Goal: Find specific page/section: Find specific page/section

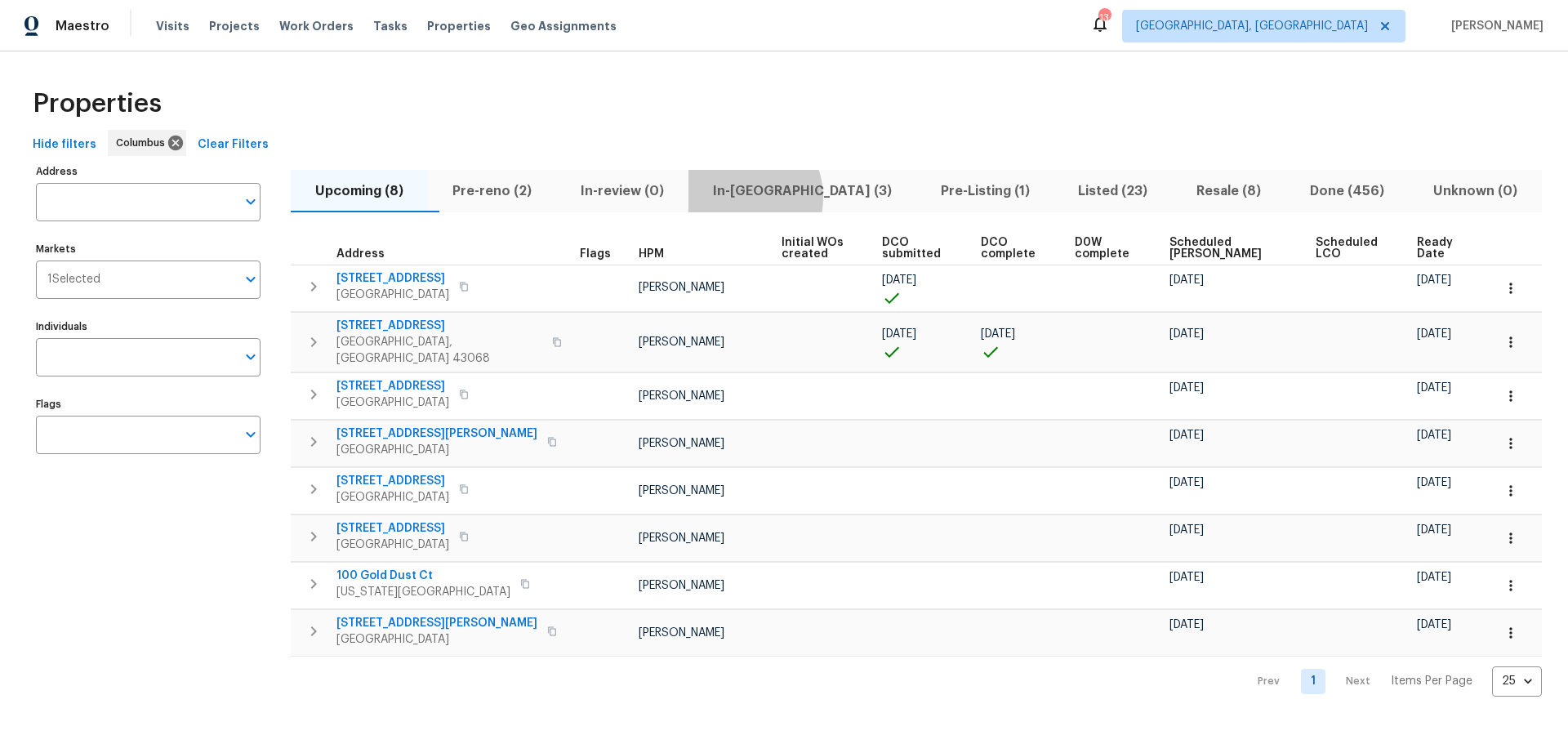
click at [770, 197] on span "In-reno (3)" at bounding box center [802, 191] width 208 height 23
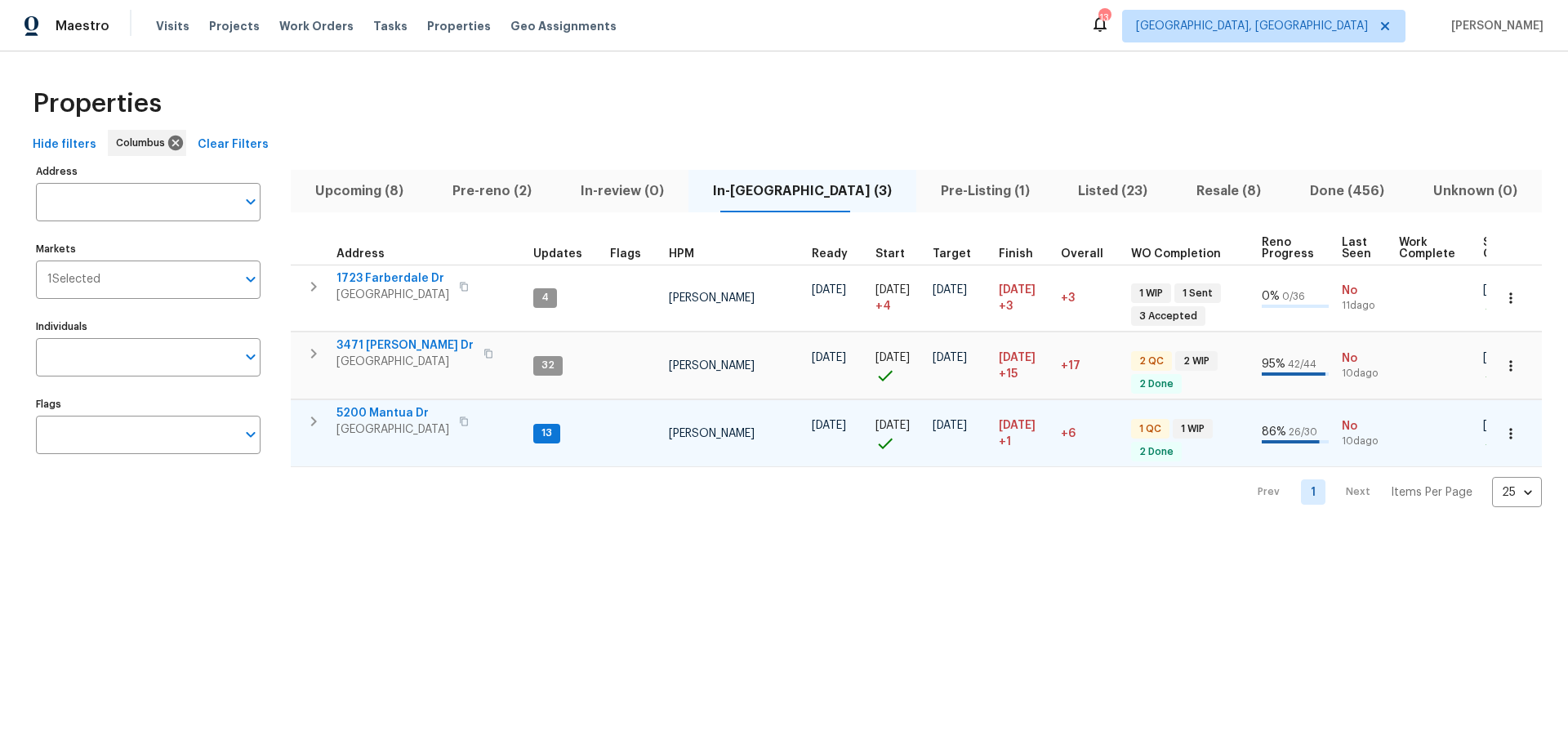
click at [381, 410] on span "5200 Mantua Dr" at bounding box center [392, 413] width 113 height 16
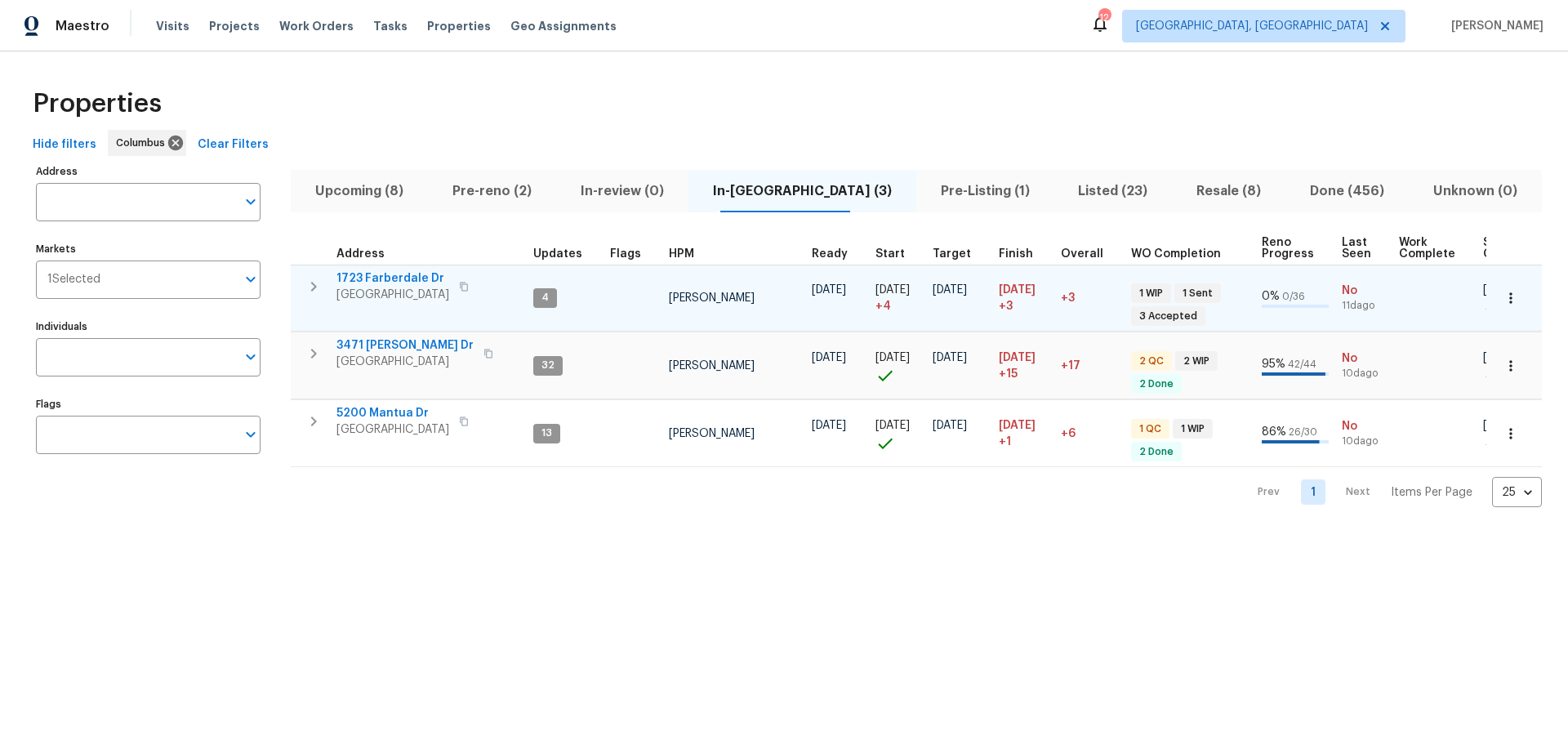
click at [317, 290] on icon "button" at bounding box center [314, 287] width 20 height 20
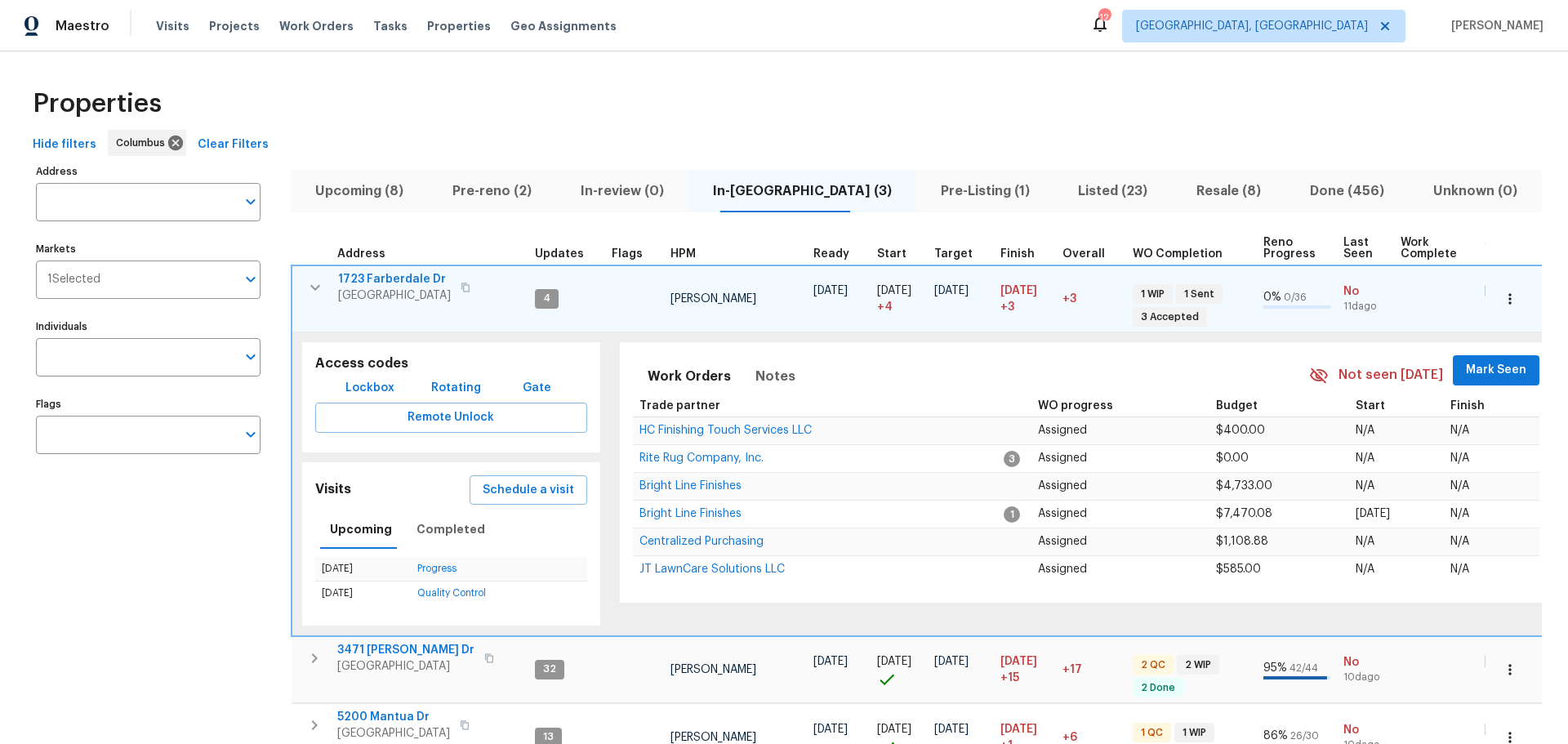
click at [1493, 372] on span "Mark Seen" at bounding box center [1496, 371] width 61 height 21
click at [327, 283] on button "button" at bounding box center [315, 288] width 33 height 33
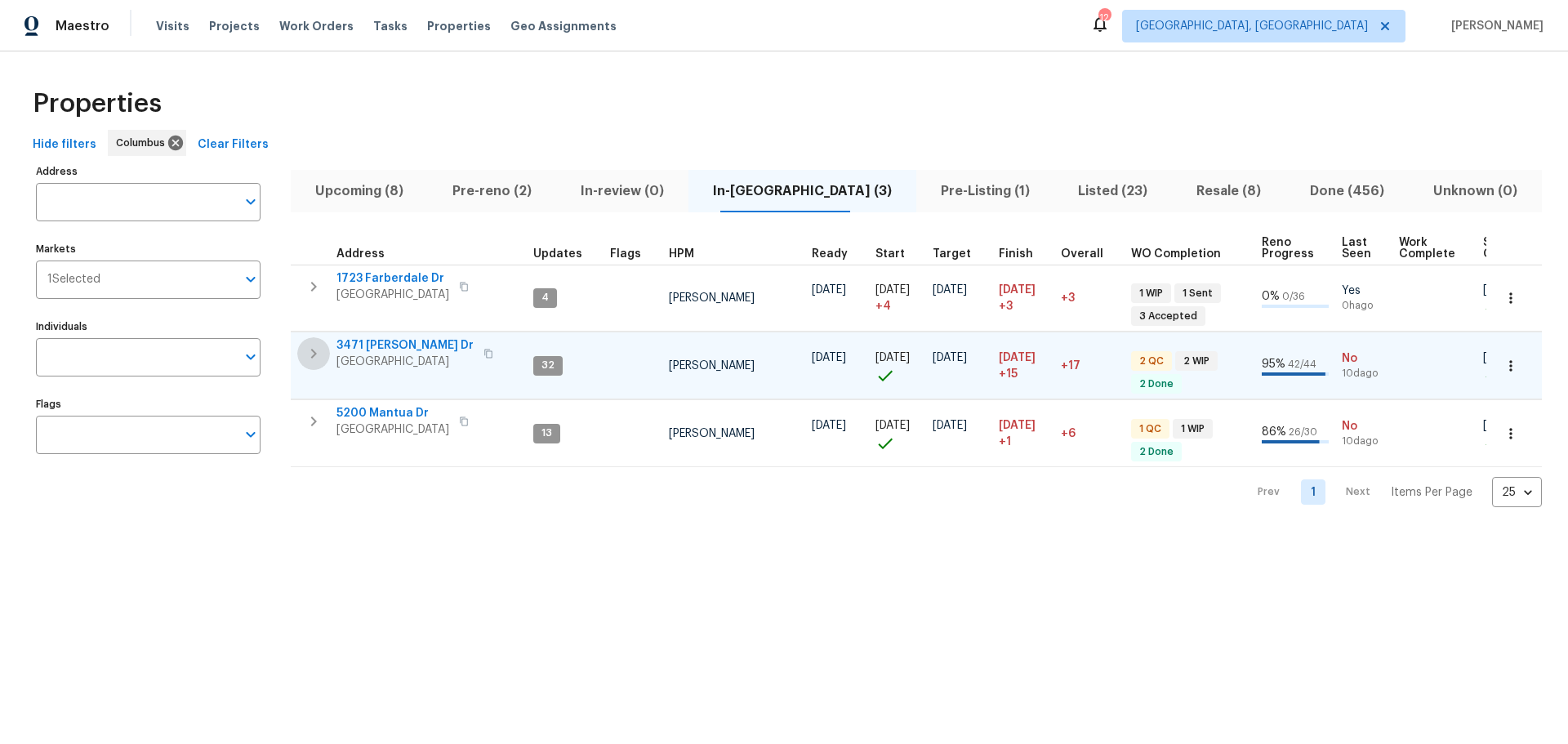
click at [307, 349] on icon "button" at bounding box center [314, 353] width 20 height 20
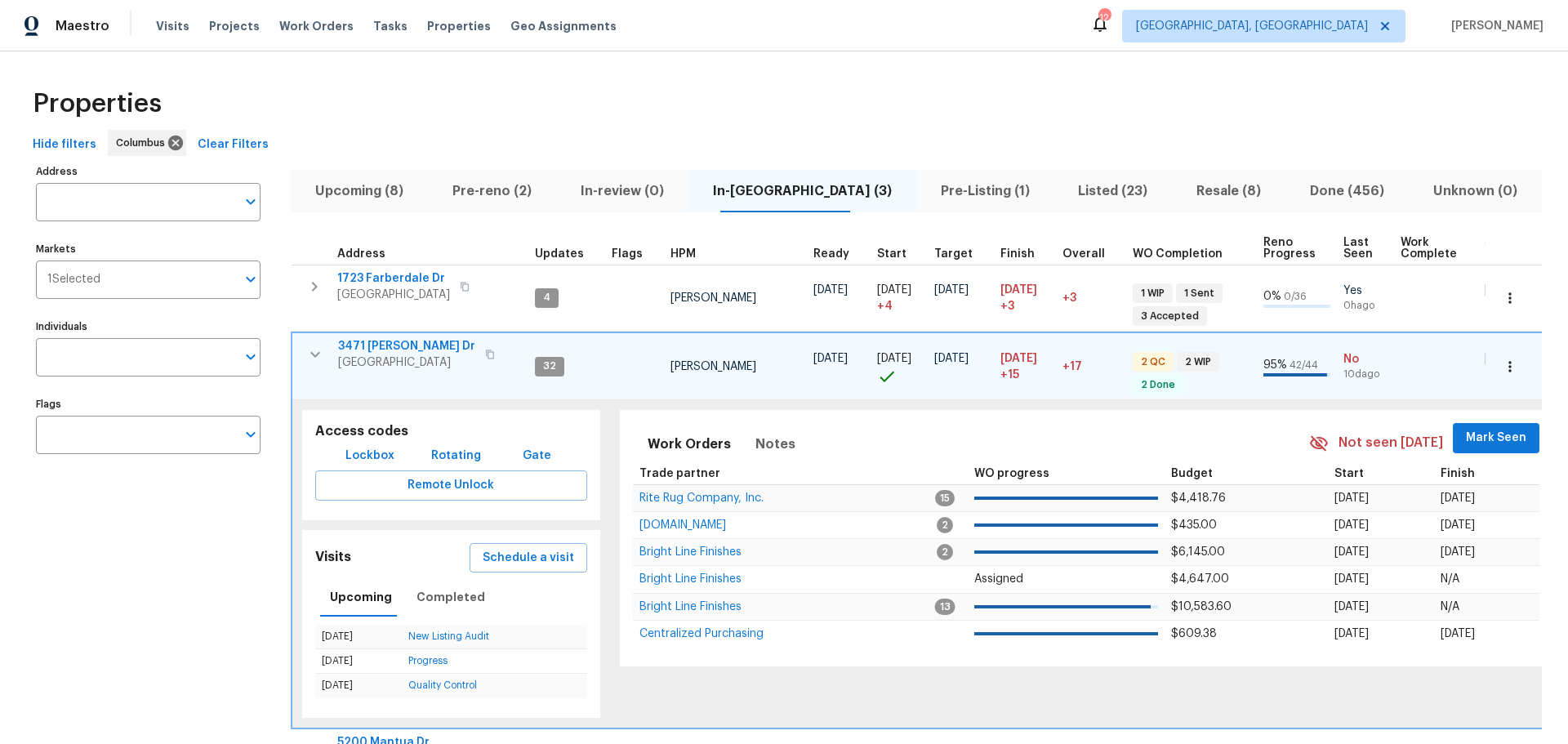
click at [1453, 437] on button "Mark Seen" at bounding box center [1496, 437] width 87 height 30
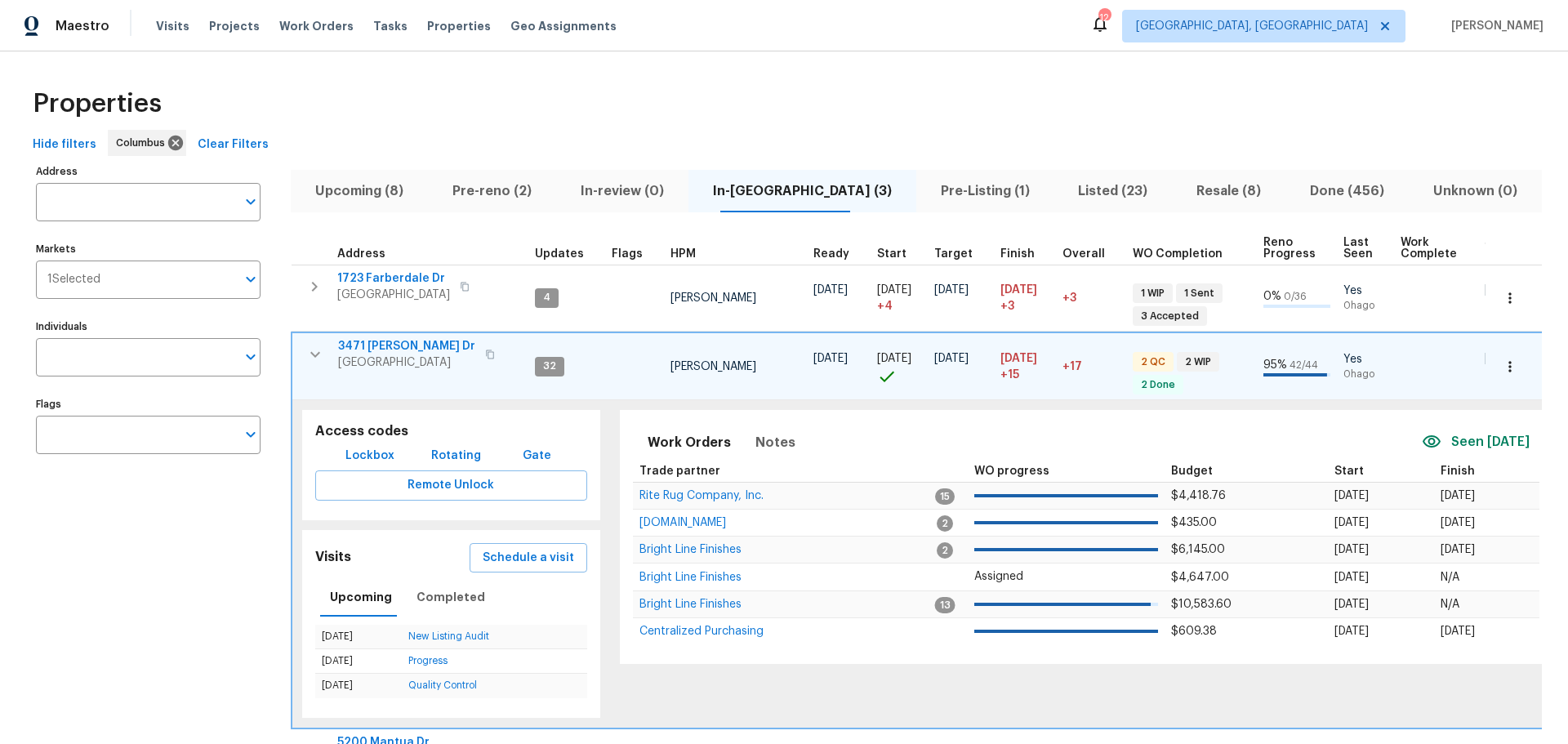
click at [307, 359] on icon "button" at bounding box center [315, 354] width 20 height 20
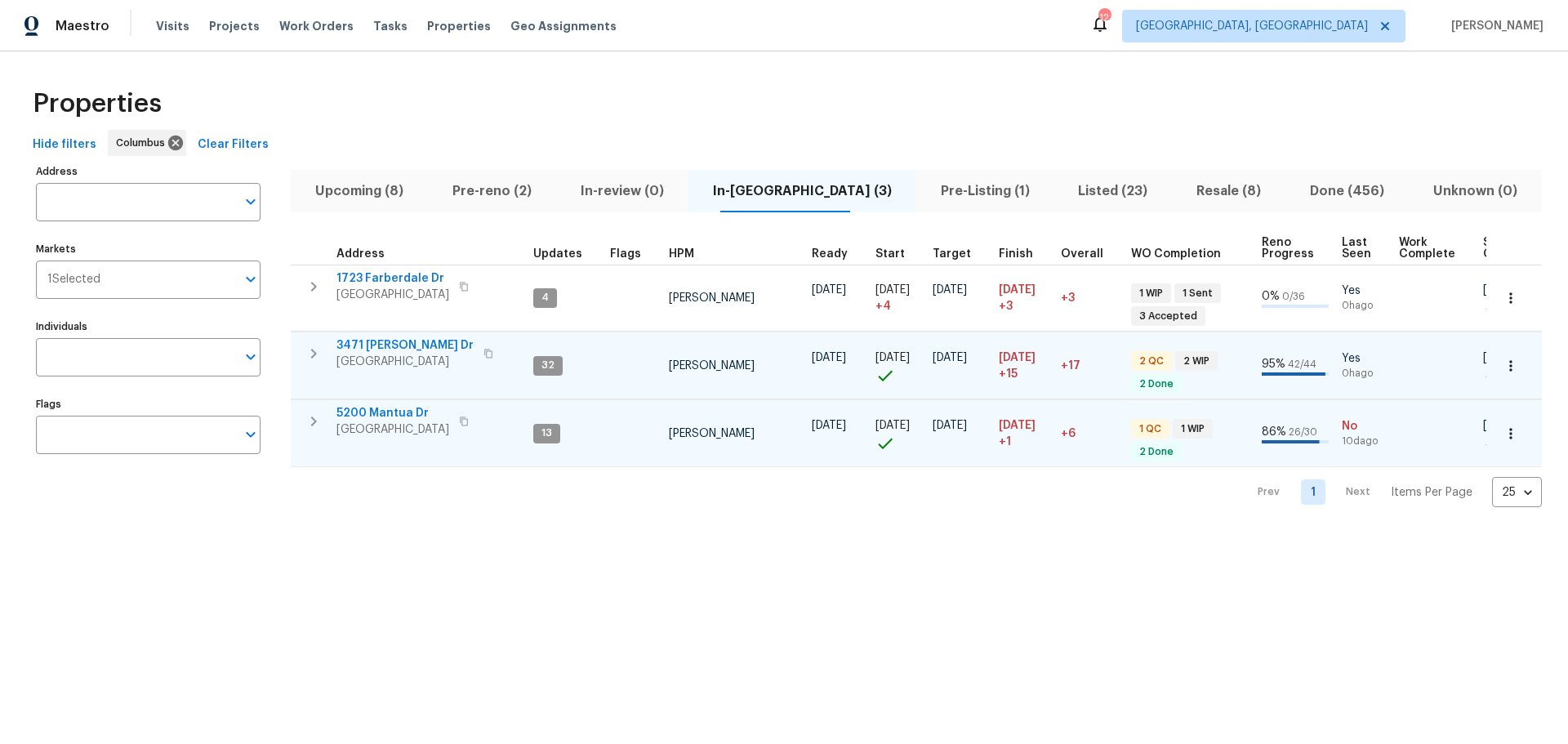
click at [309, 428] on icon "button" at bounding box center [314, 421] width 20 height 20
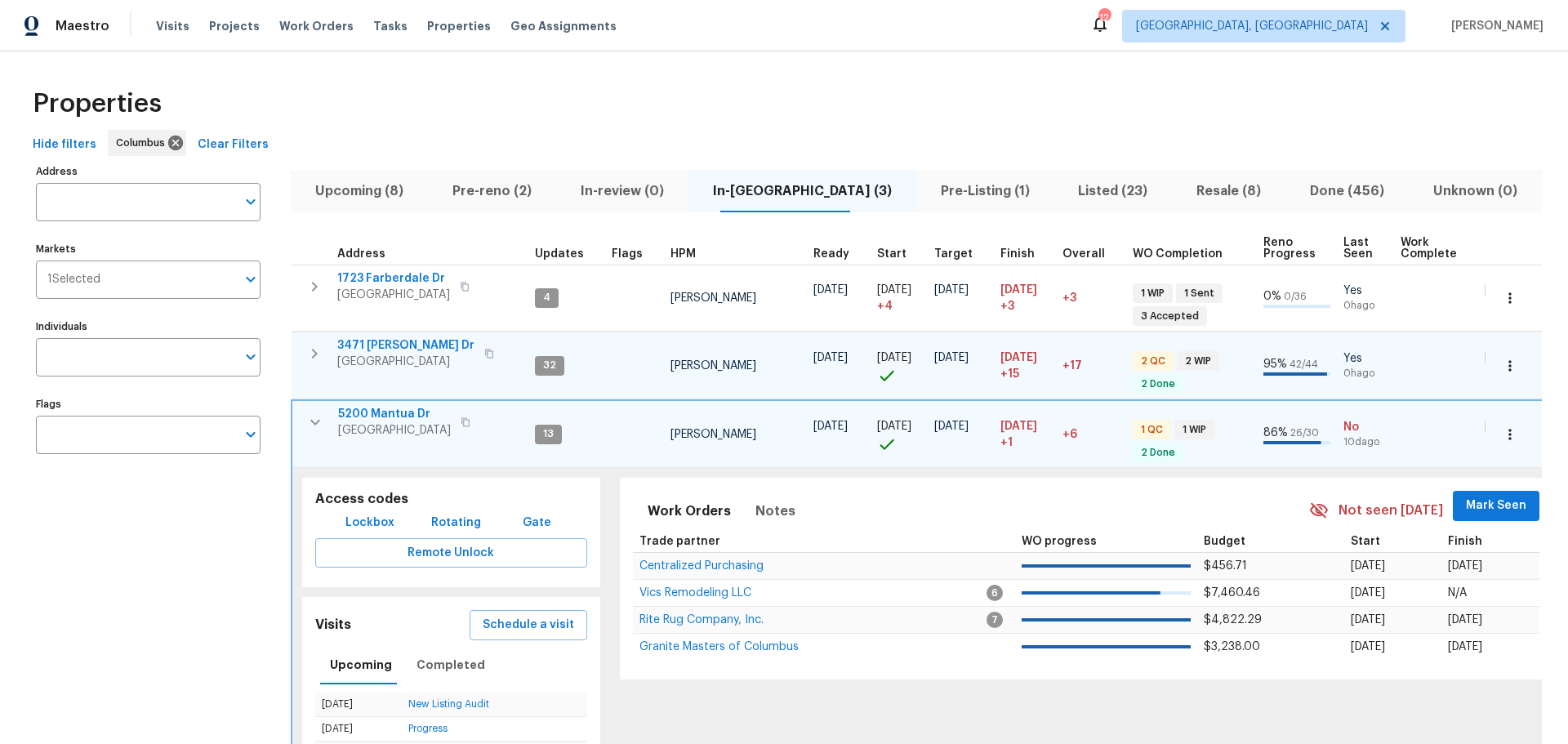
click at [1500, 501] on span "Mark Seen" at bounding box center [1496, 506] width 61 height 21
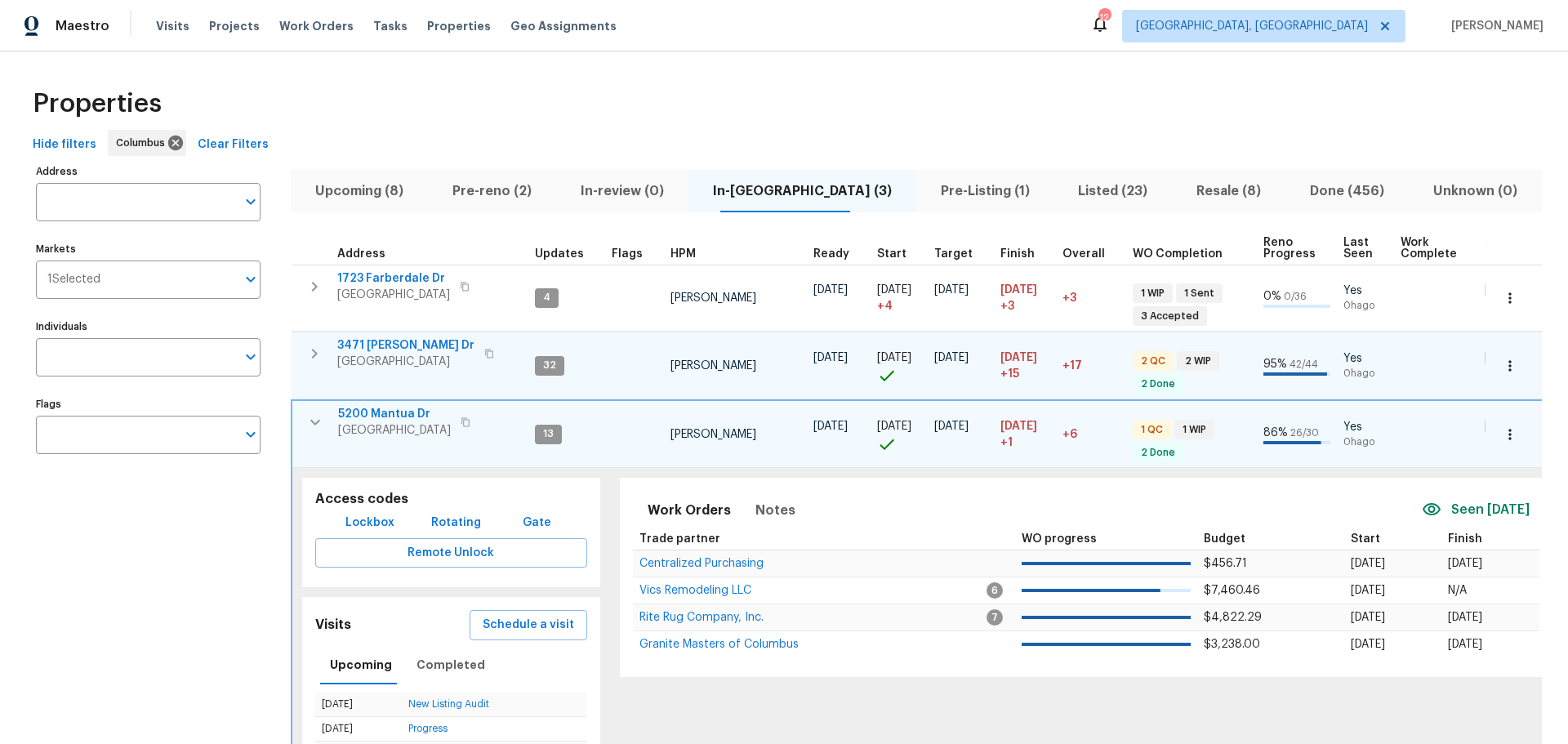
click at [318, 427] on icon "button" at bounding box center [315, 422] width 20 height 20
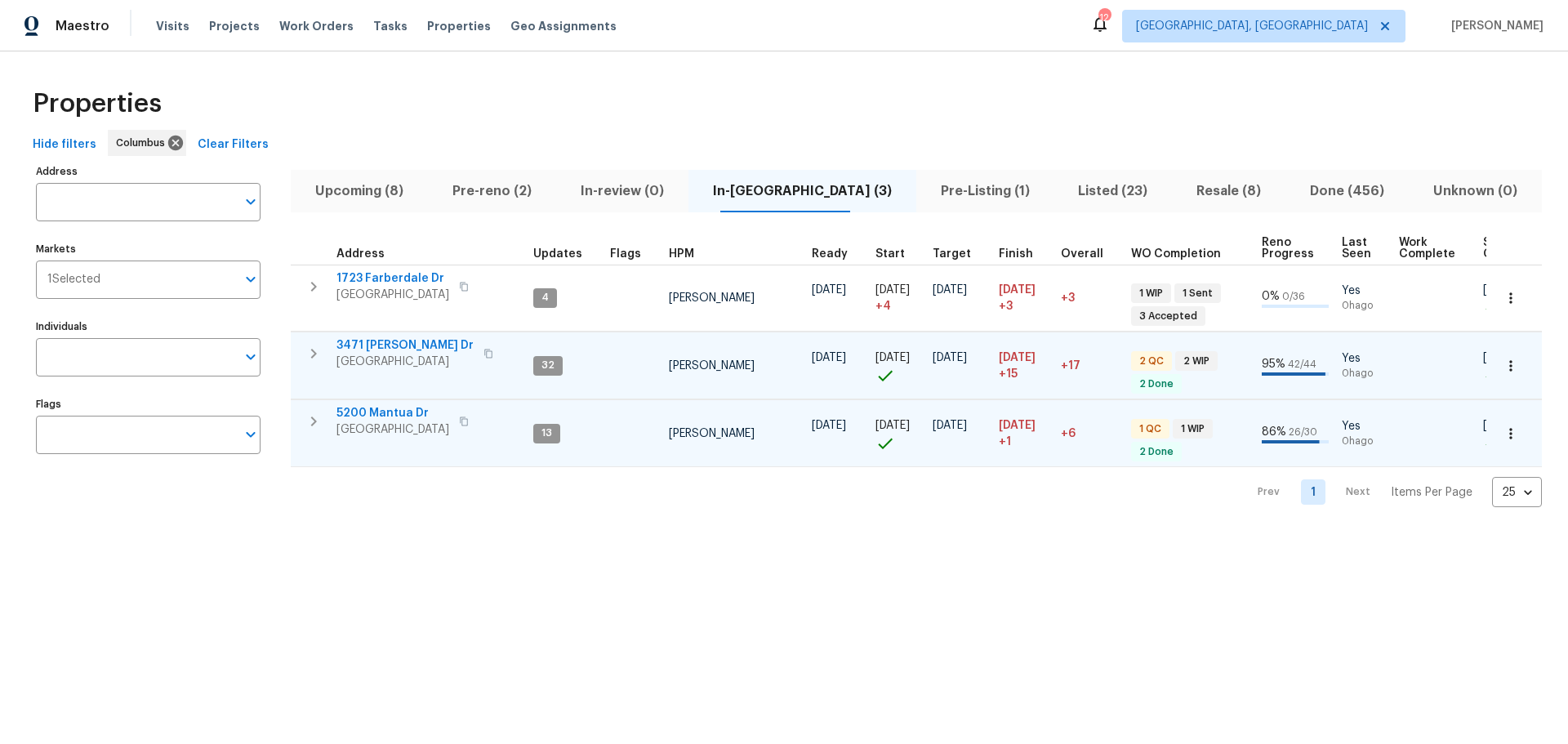
click at [333, 347] on td "3471 Marlin Dr Columbus, OH 43232" at bounding box center [409, 353] width 236 height 42
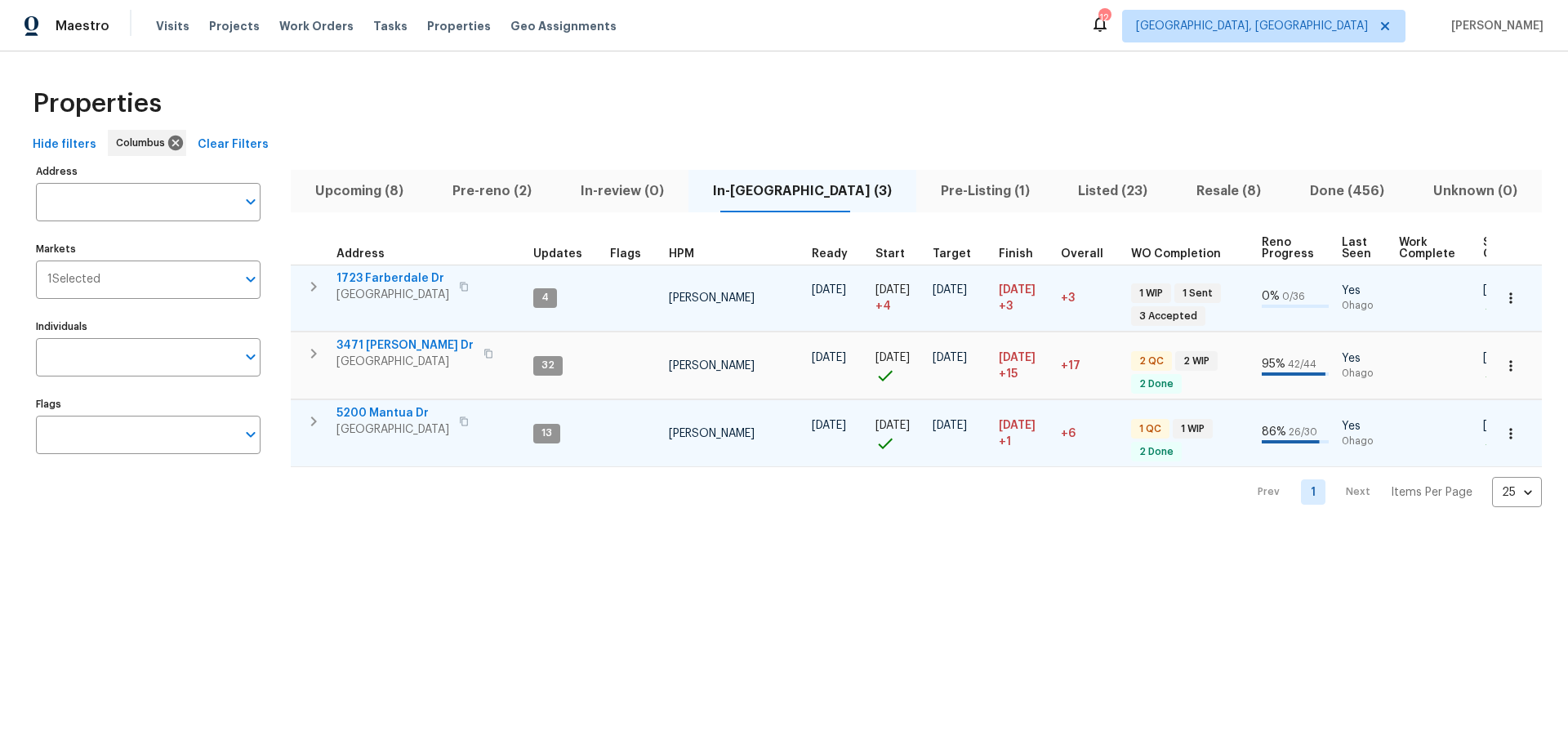
click at [323, 287] on button "button" at bounding box center [314, 287] width 33 height 33
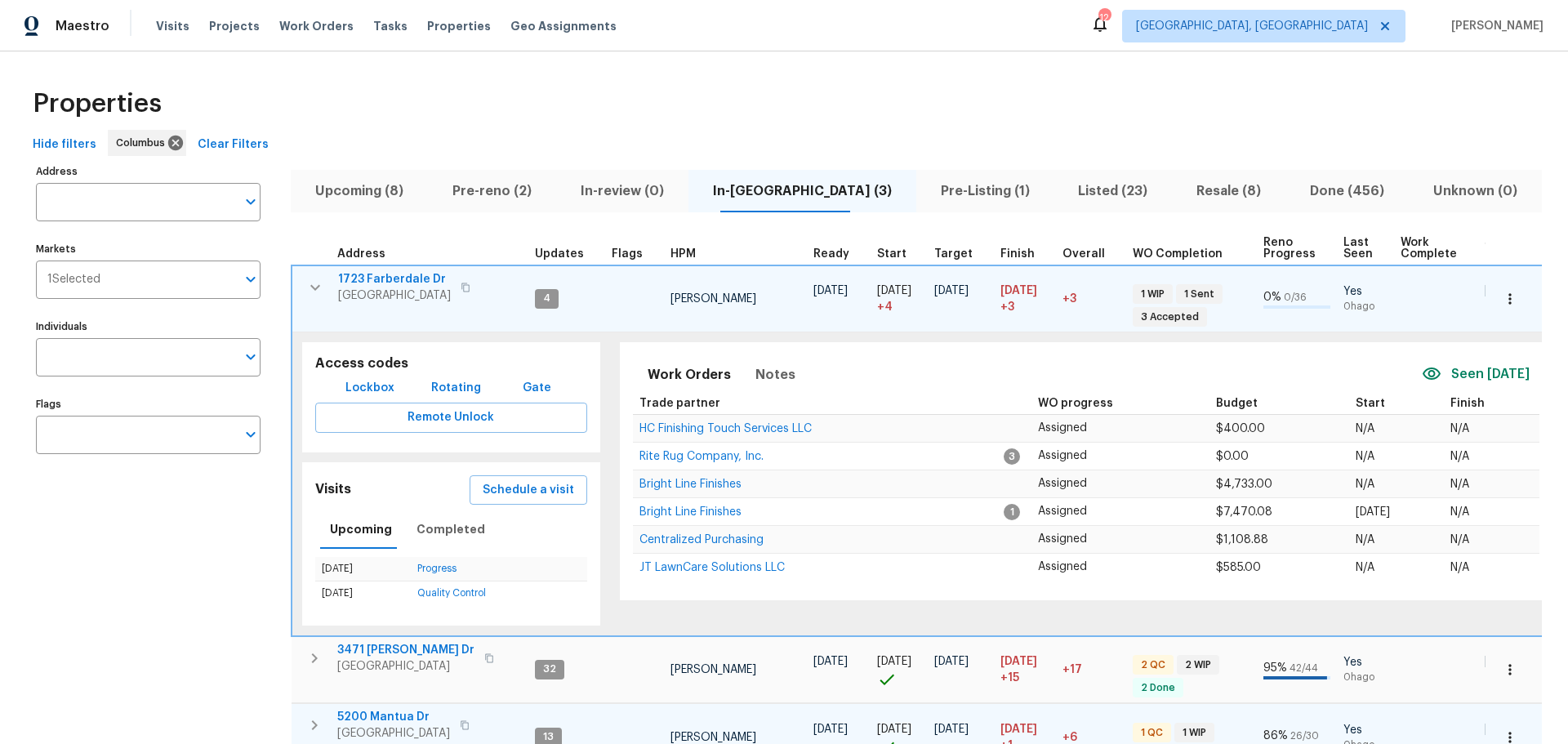
click at [323, 287] on icon "button" at bounding box center [315, 287] width 20 height 20
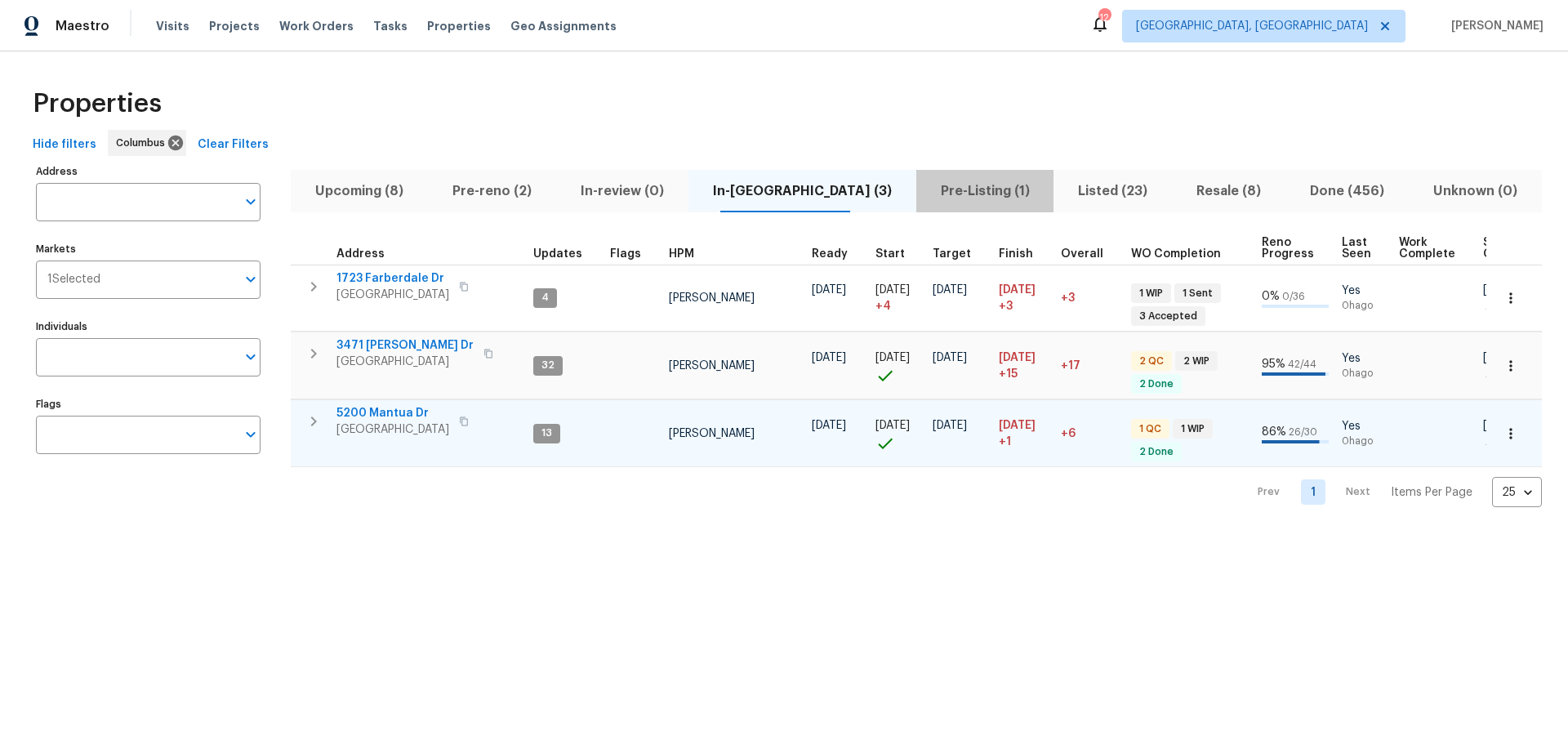
click at [926, 187] on span "Pre-Listing (1)" at bounding box center [985, 191] width 119 height 23
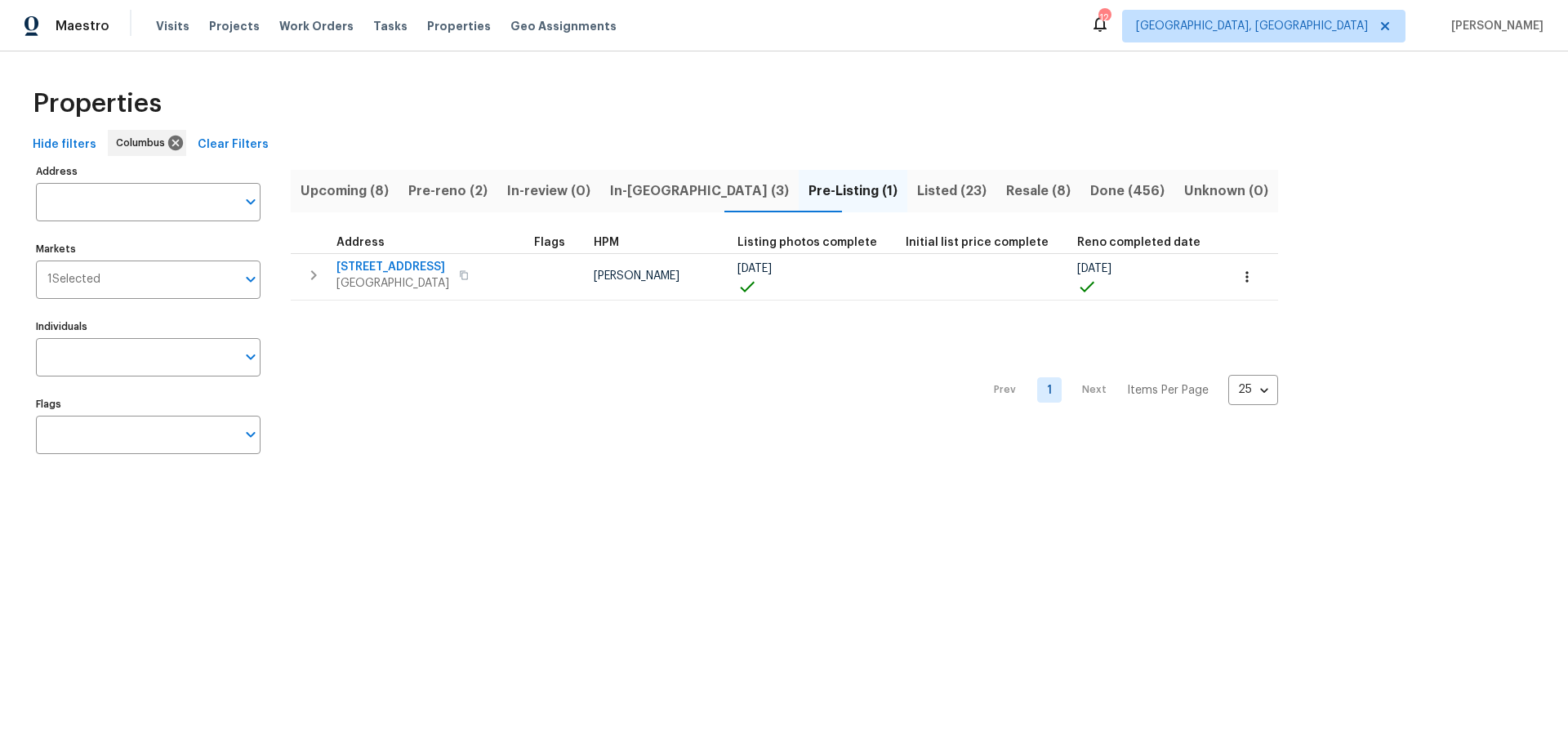
click at [331, 184] on span "Upcoming (8)" at bounding box center [345, 191] width 88 height 23
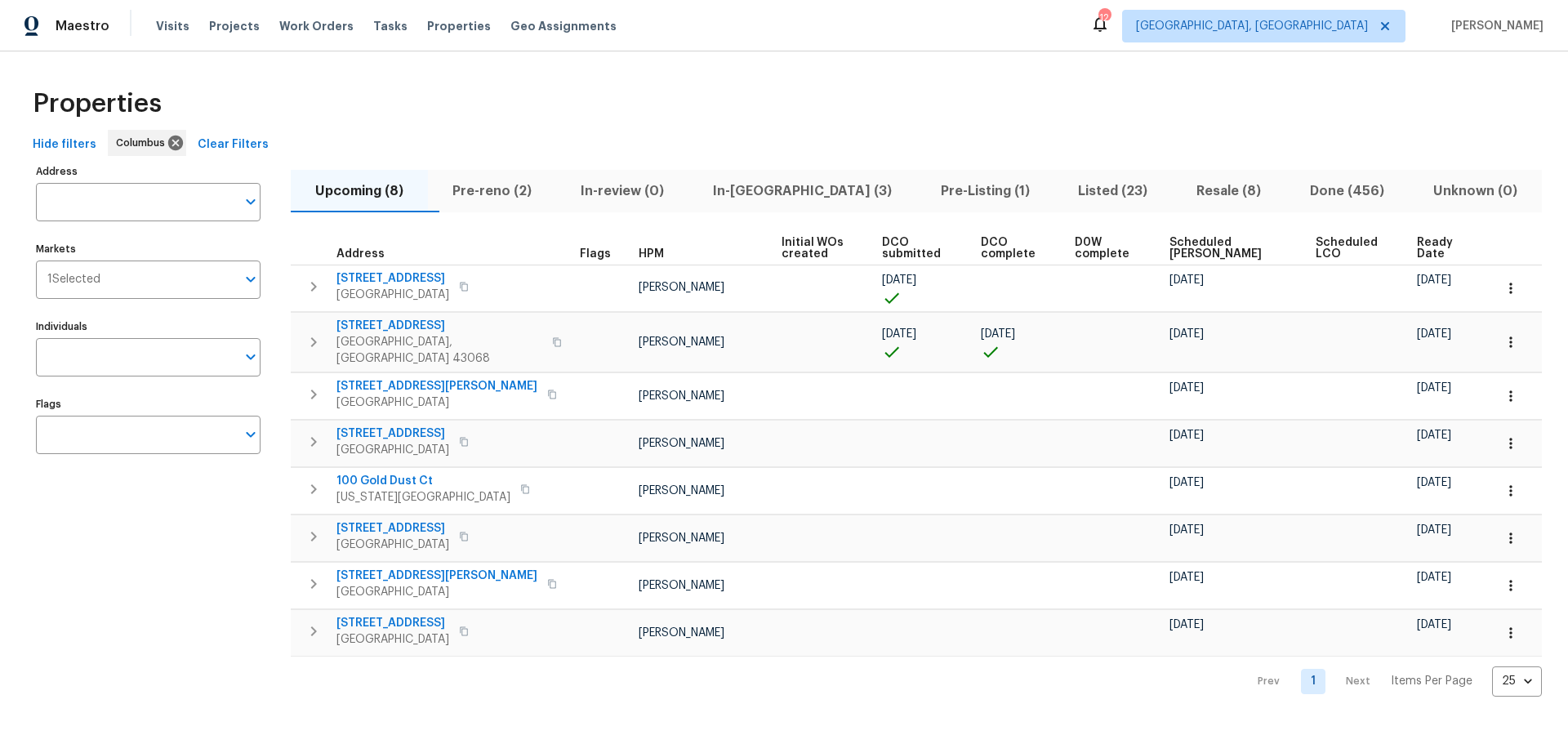
click at [505, 182] on span "Pre-reno (2)" at bounding box center [491, 191] width 108 height 23
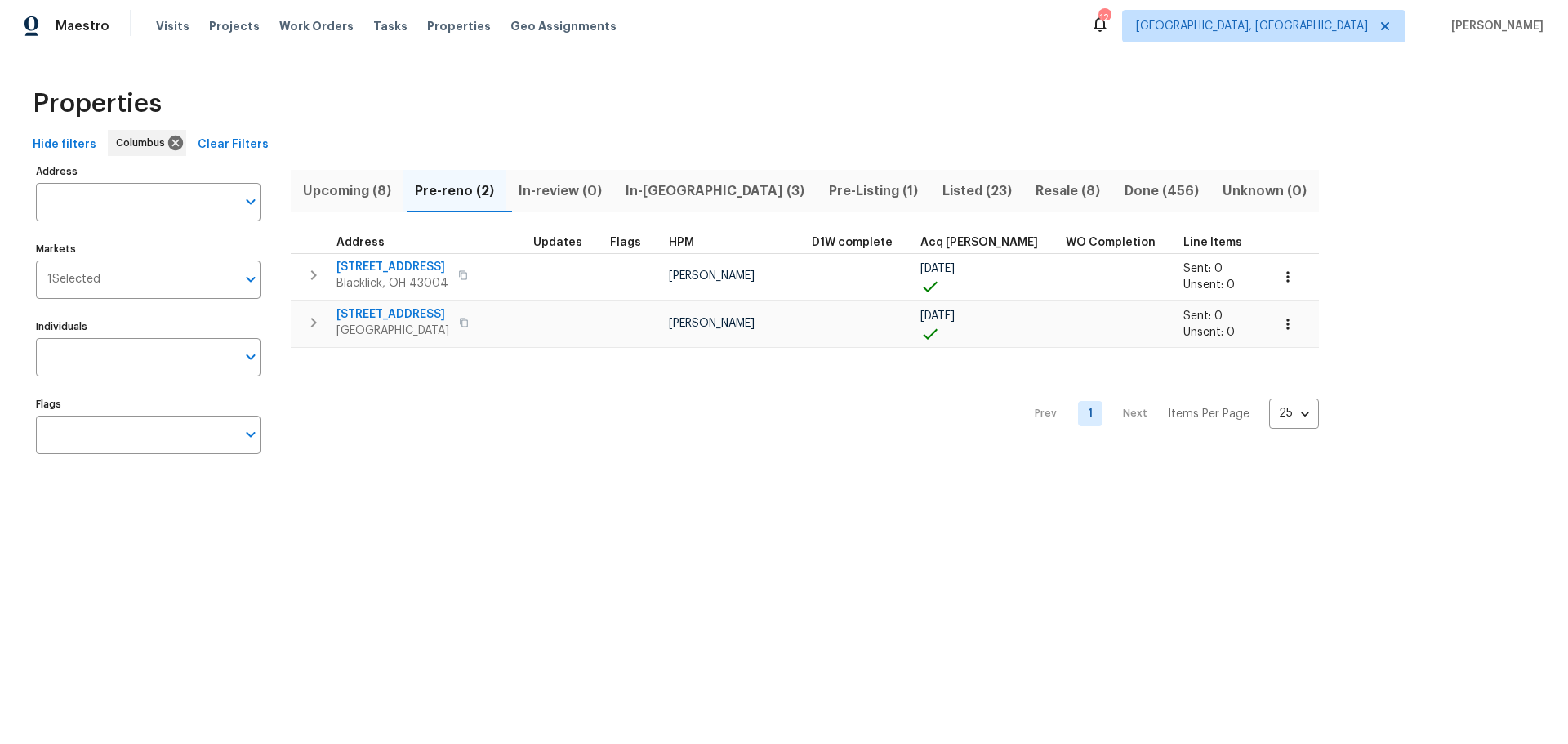
click at [703, 186] on span "In-reno (3)" at bounding box center [716, 191] width 184 height 23
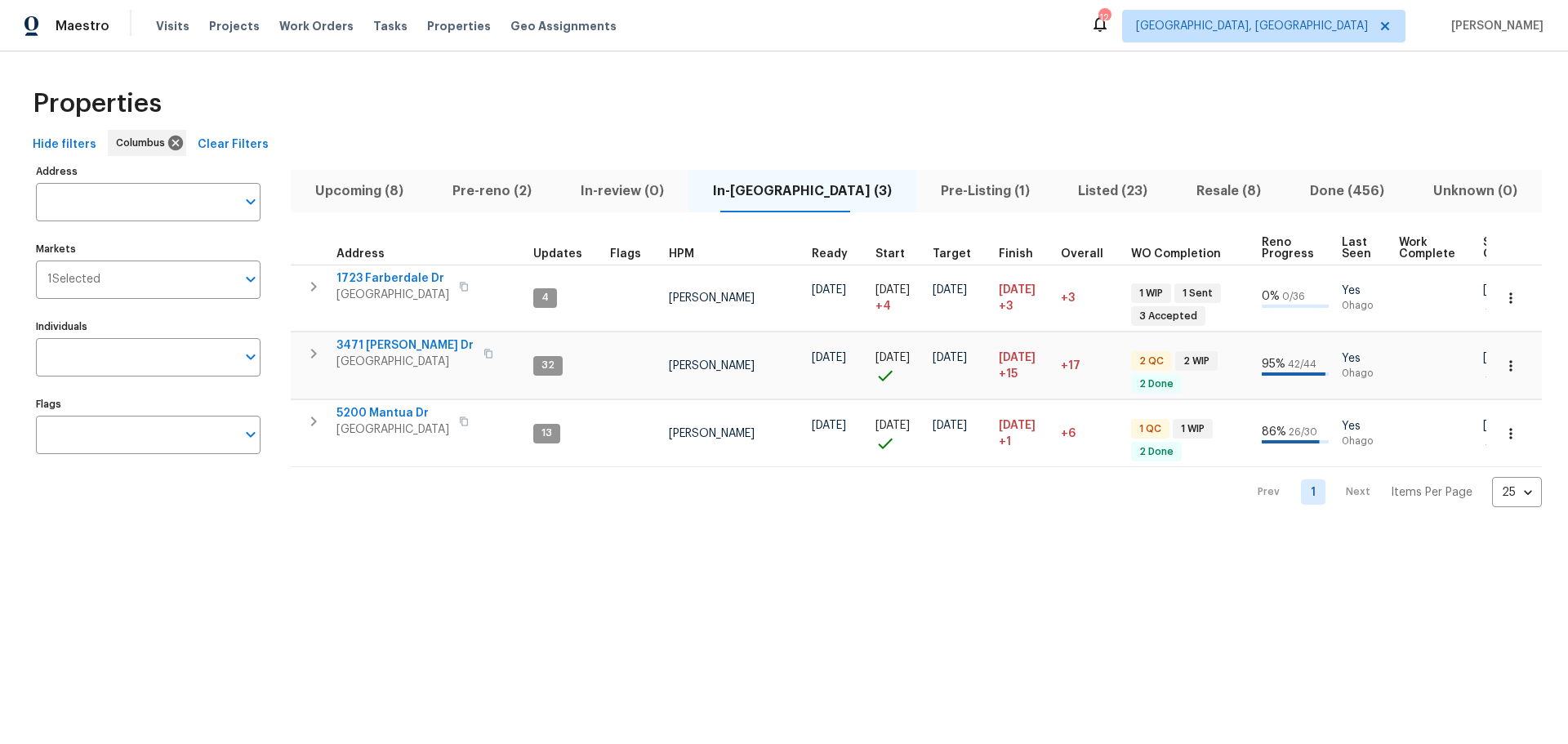
click at [366, 197] on span "Upcoming (8)" at bounding box center [360, 191] width 118 height 23
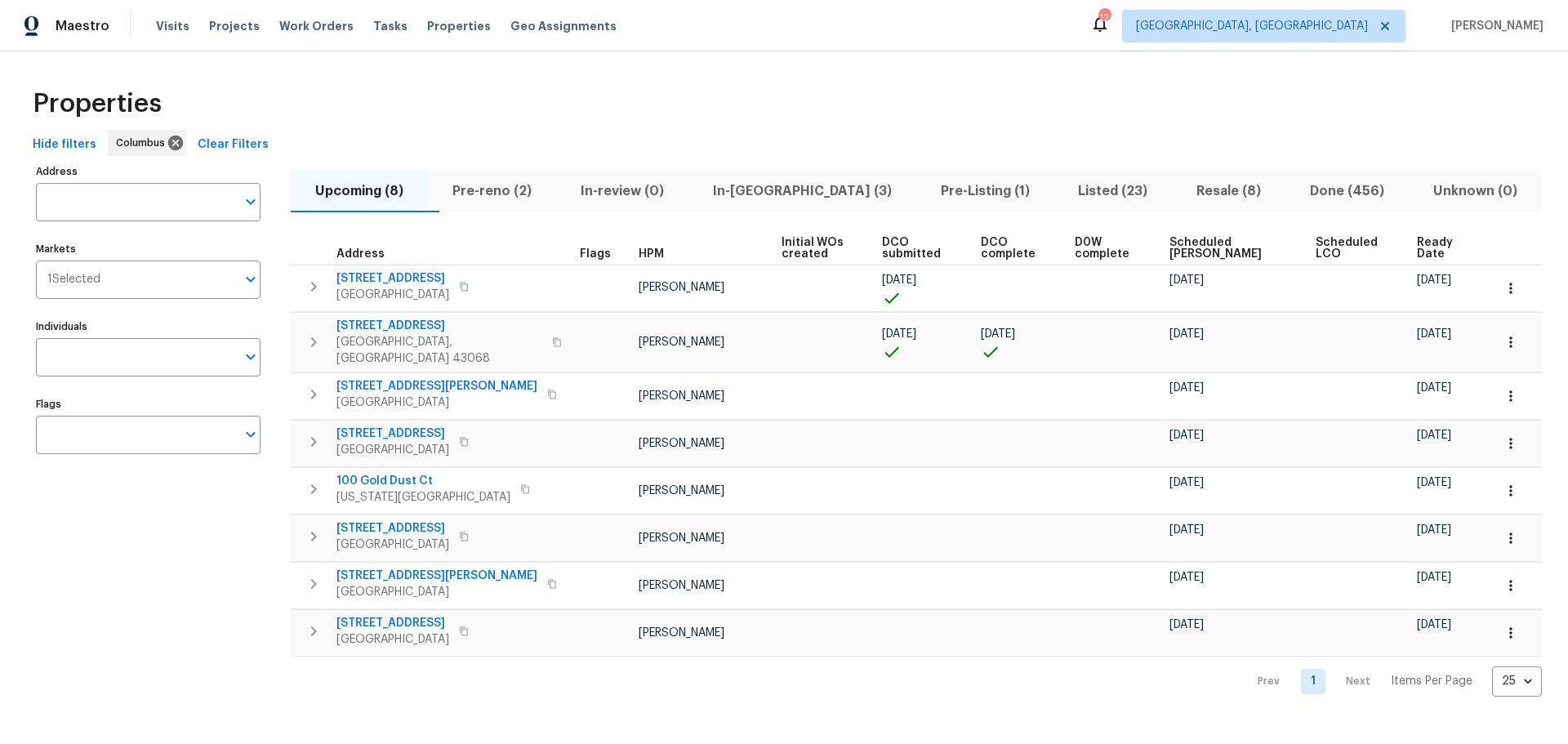
click at [515, 198] on span "Pre-reno (2)" at bounding box center [491, 191] width 108 height 23
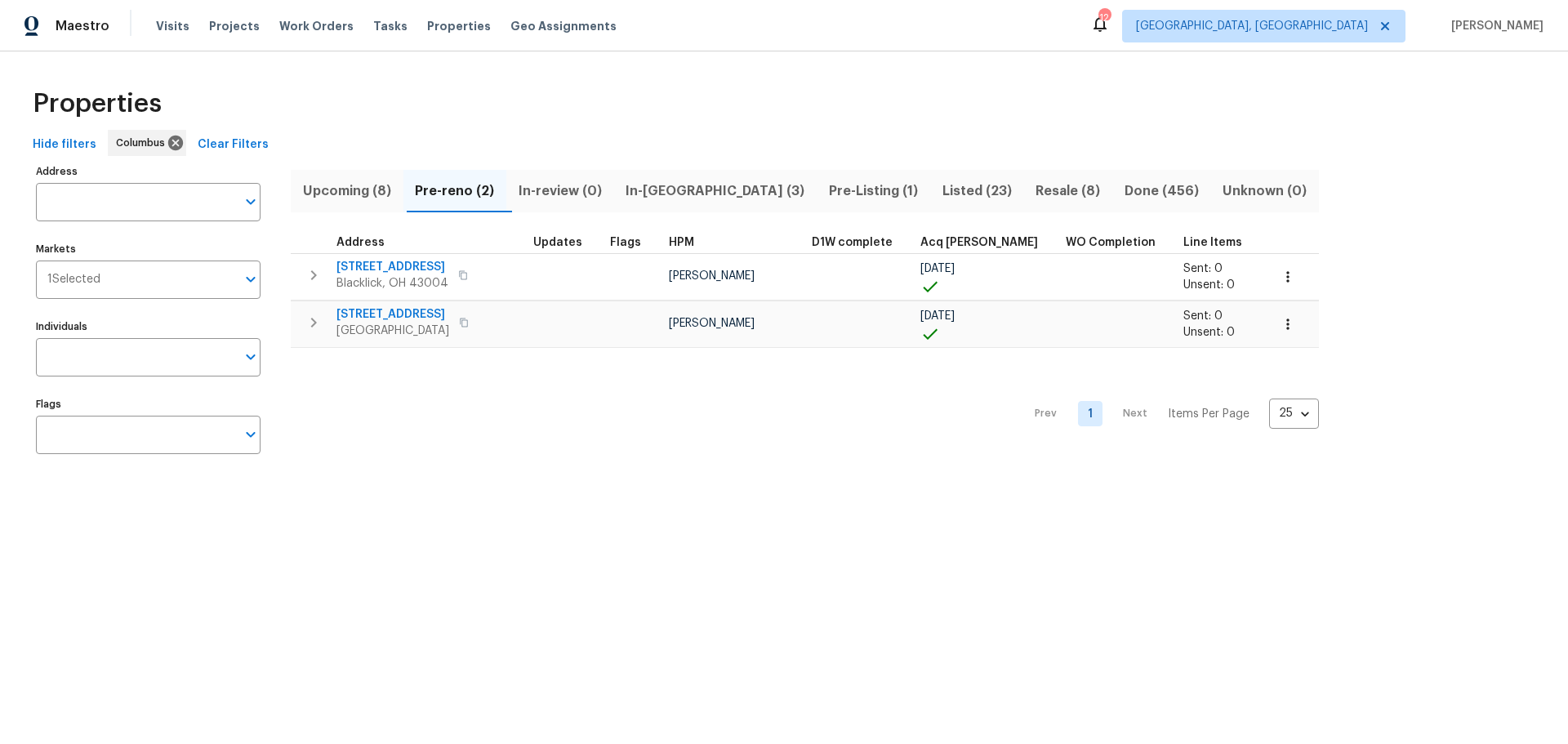
click at [646, 188] on span "In-reno (3)" at bounding box center [716, 191] width 184 height 23
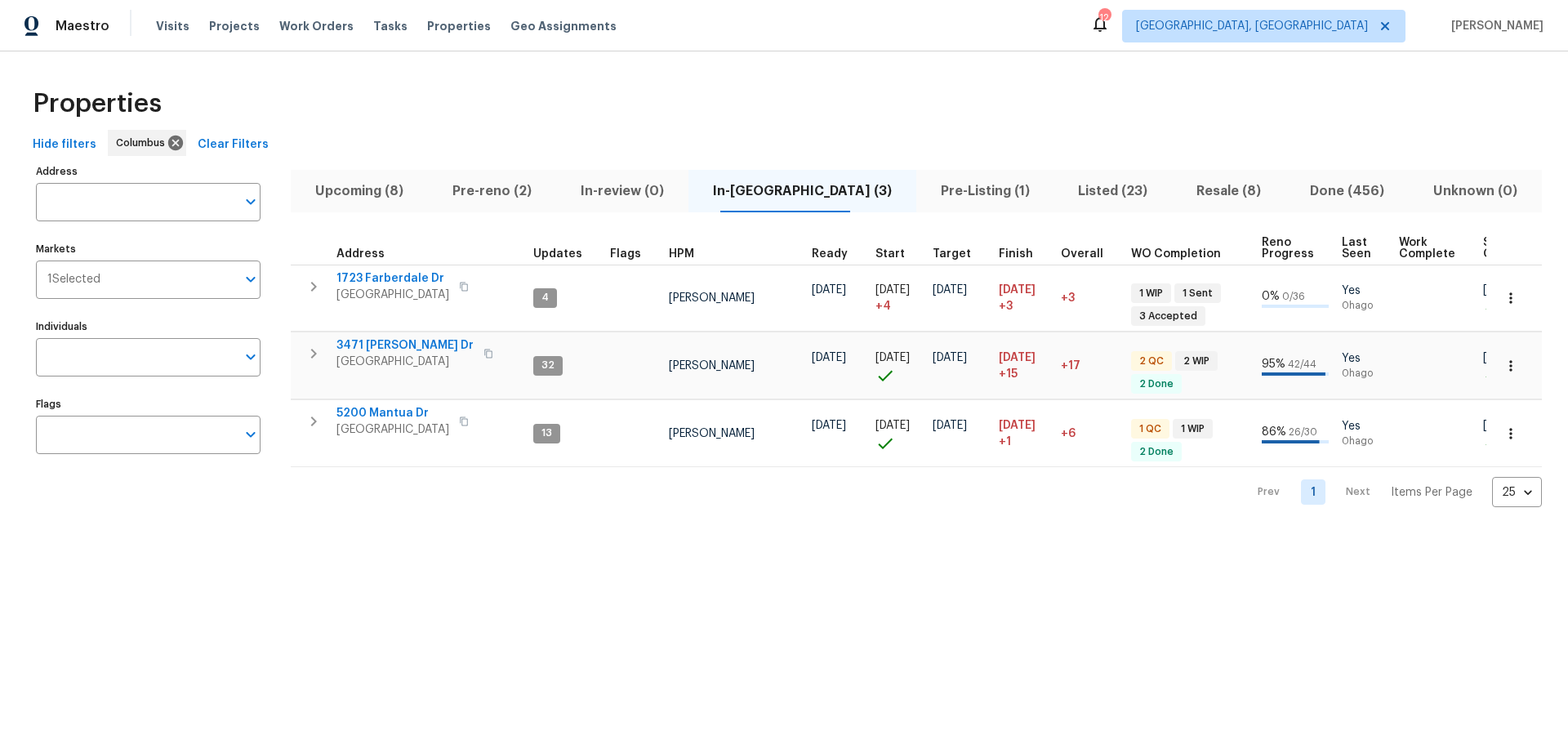
click at [936, 191] on span "Pre-Listing (1)" at bounding box center [985, 191] width 119 height 23
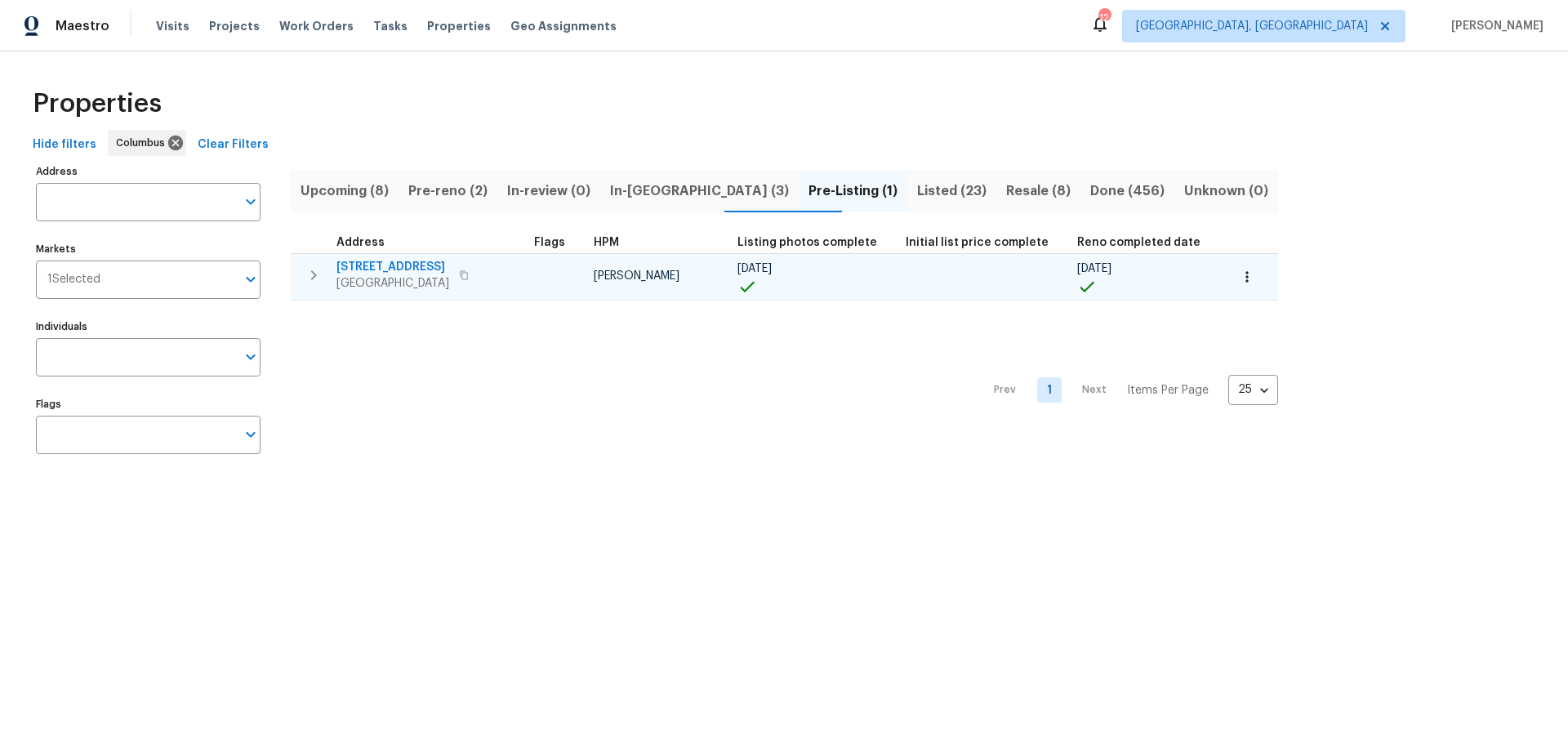
click at [423, 268] on span "6403 Riverview Loop" at bounding box center [392, 267] width 113 height 16
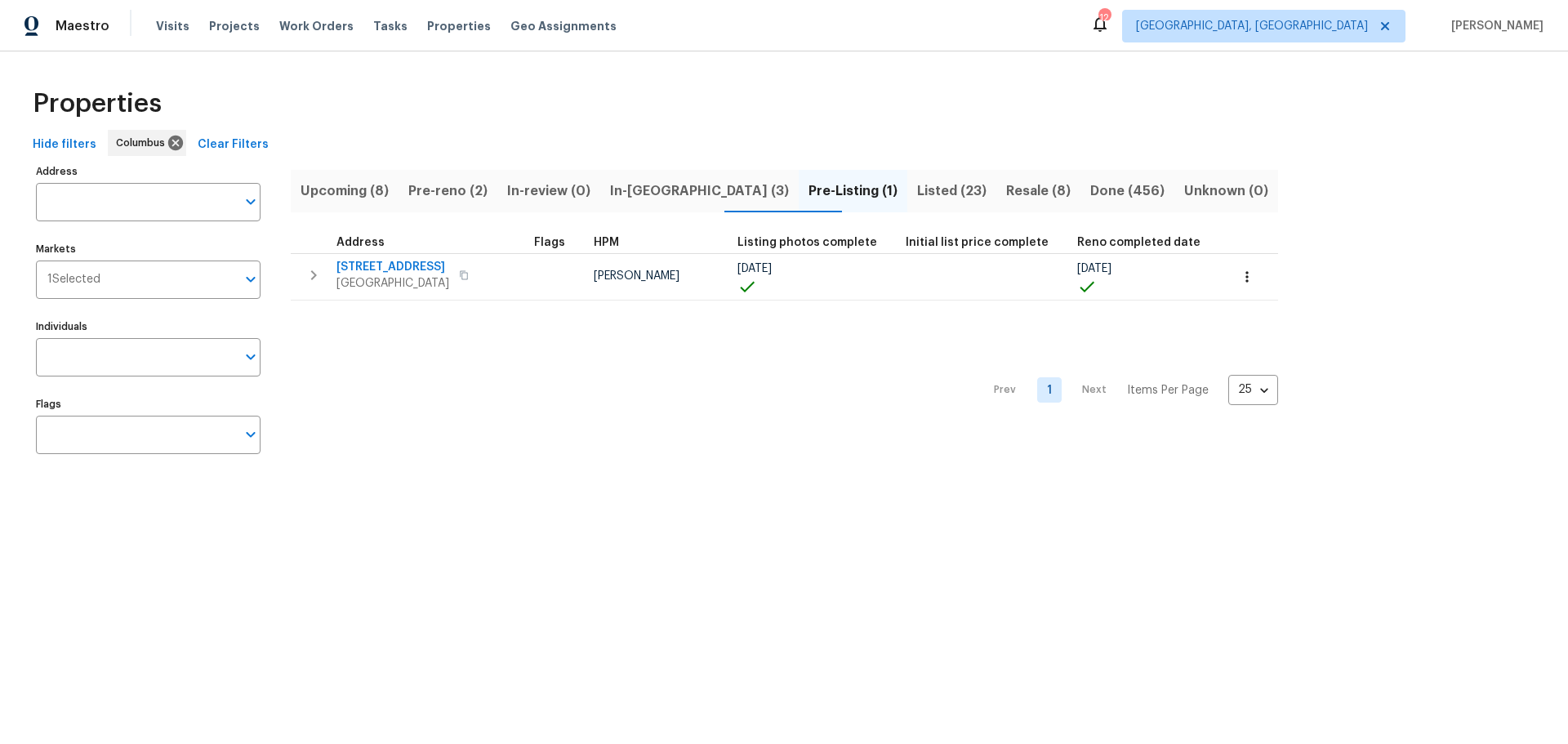
click at [907, 204] on button "Listed (23)" at bounding box center [951, 191] width 89 height 42
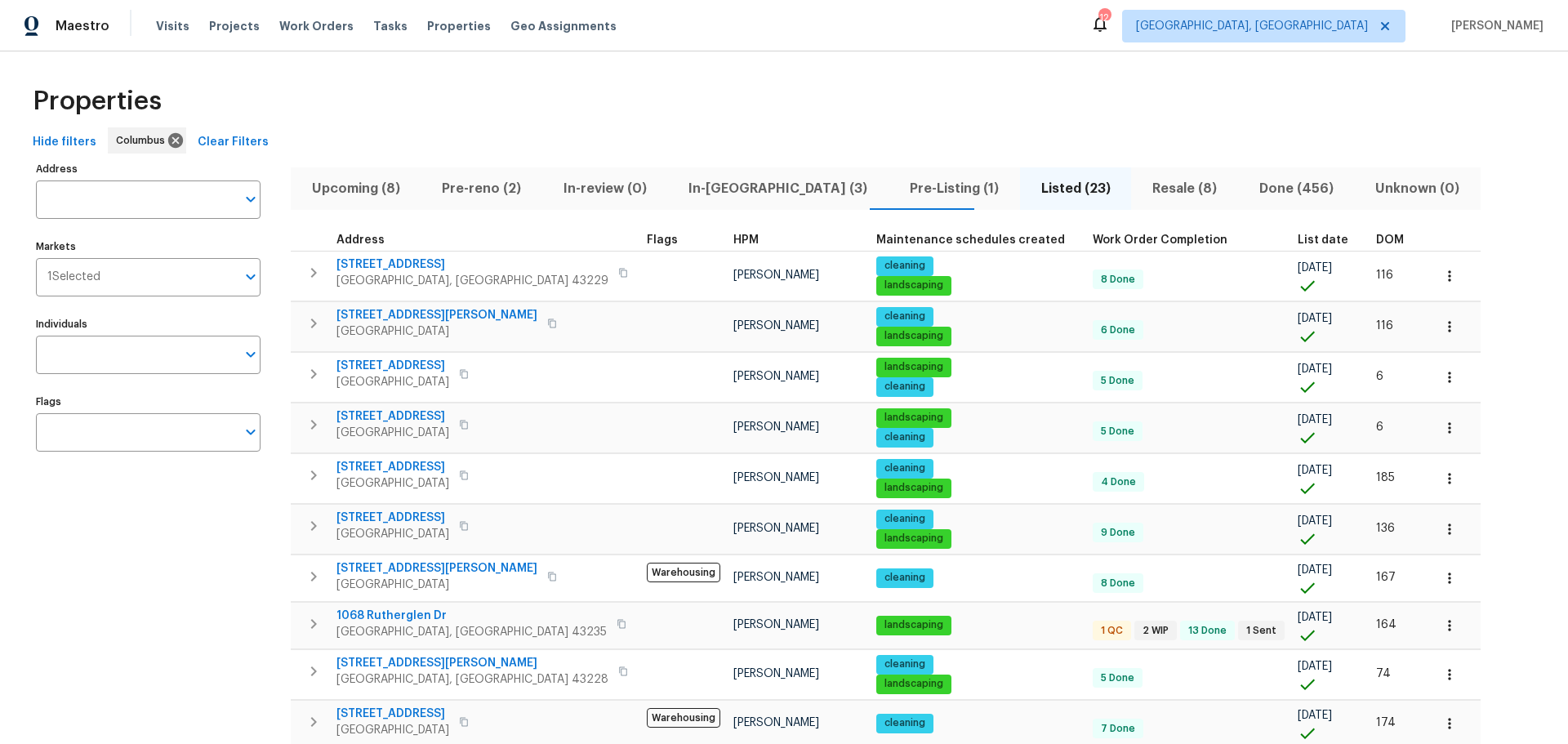
scroll to position [2, 0]
click at [995, 87] on div "Properties" at bounding box center [783, 102] width 1515 height 52
click at [1141, 178] on span "Resale (8)" at bounding box center [1184, 189] width 87 height 23
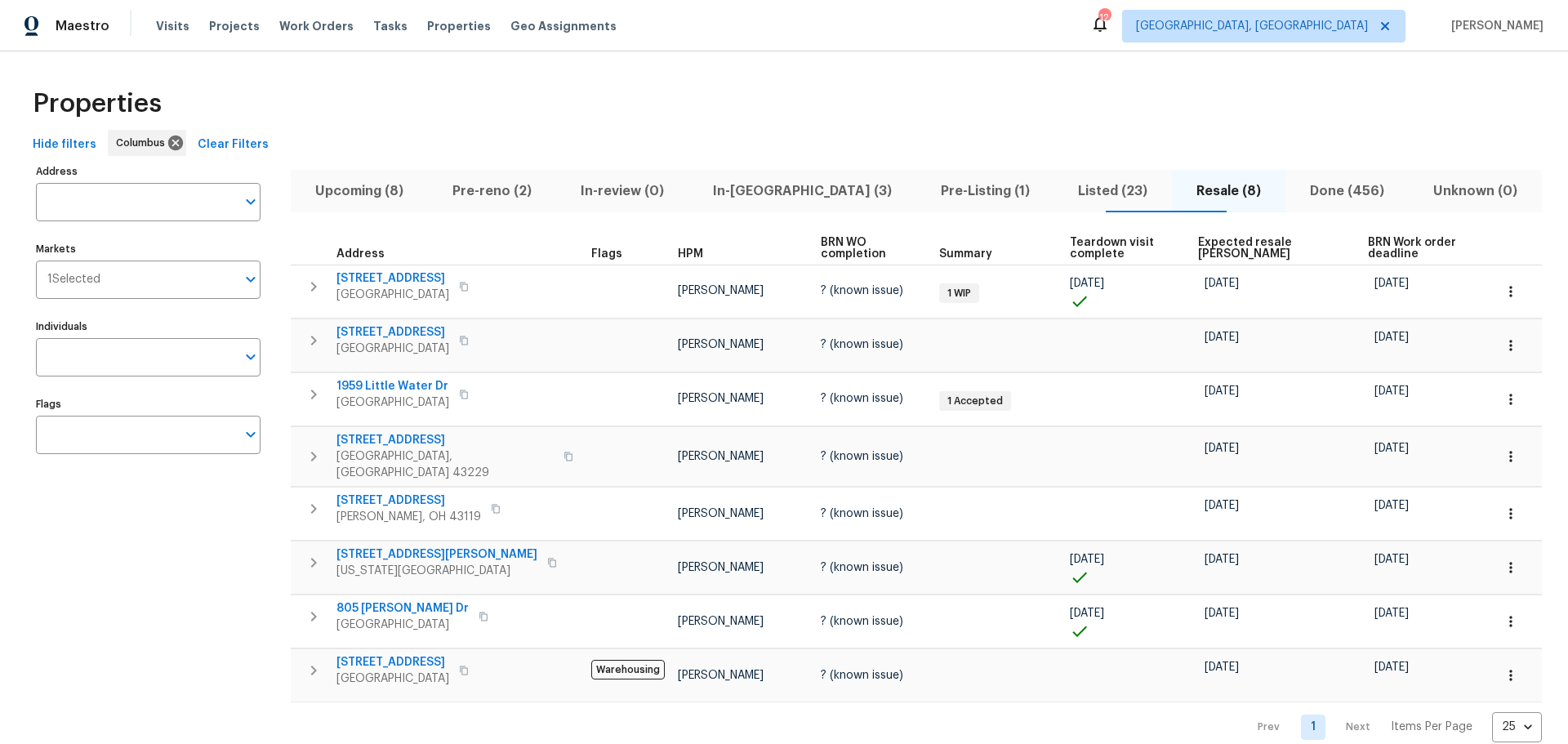
click at [607, 74] on div "Properties Hide filters Columbus Clear Filters Address Address Markets 1 Select…" at bounding box center [784, 410] width 1568 height 717
click at [444, 24] on span "Properties" at bounding box center [459, 26] width 64 height 16
click at [427, 27] on span "Properties" at bounding box center [459, 26] width 64 height 16
click at [796, 194] on span "In-reno (3)" at bounding box center [802, 191] width 208 height 23
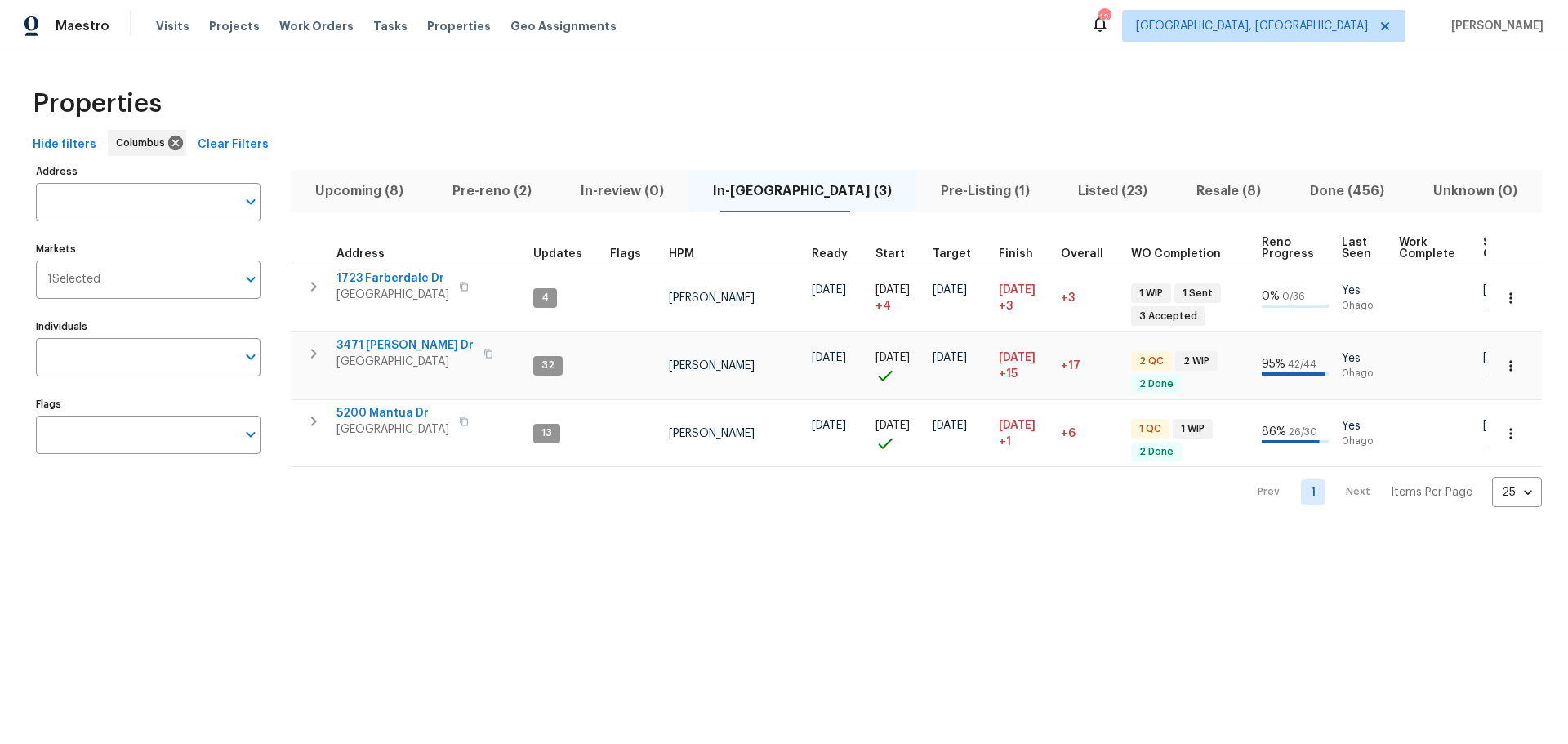
click at [525, 55] on div "Properties Hide filters Columbus Clear Filters Address Address Markets 1 Select…" at bounding box center [784, 292] width 1568 height 482
click at [472, 192] on span "Pre-reno (2)" at bounding box center [491, 191] width 108 height 23
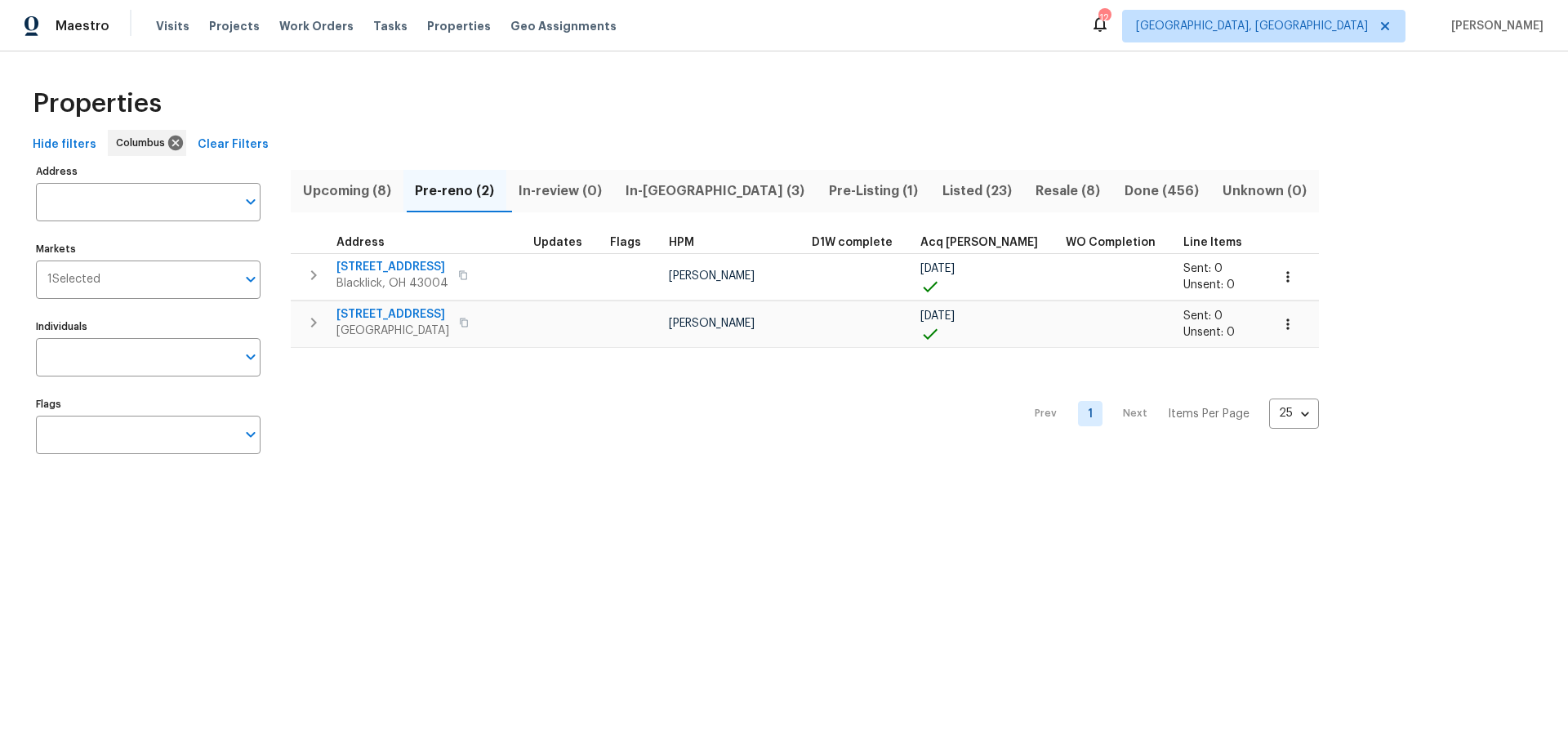
click at [352, 191] on span "Upcoming (8)" at bounding box center [347, 191] width 93 height 23
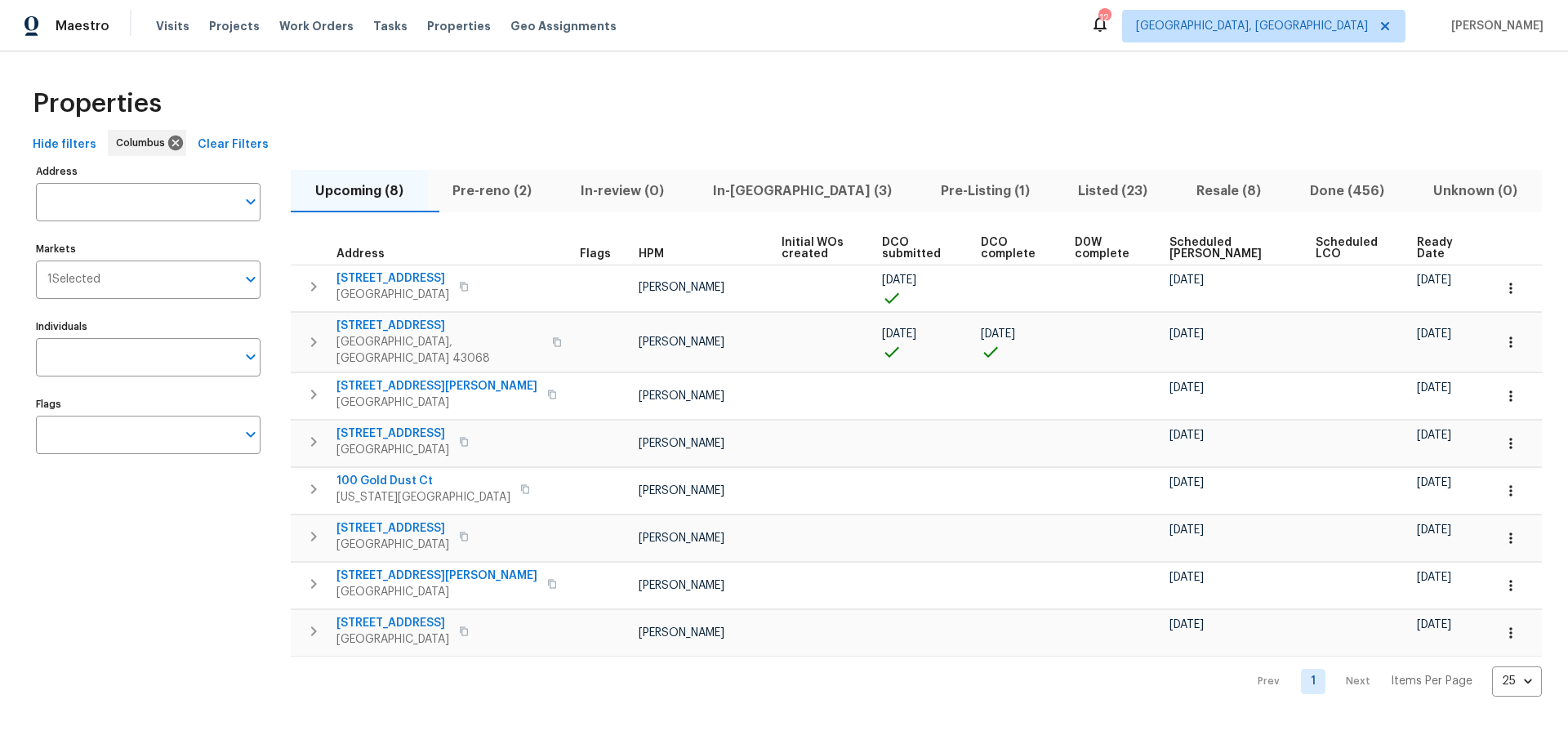
click at [1416, 253] on span "Ready Date" at bounding box center [1441, 248] width 49 height 23
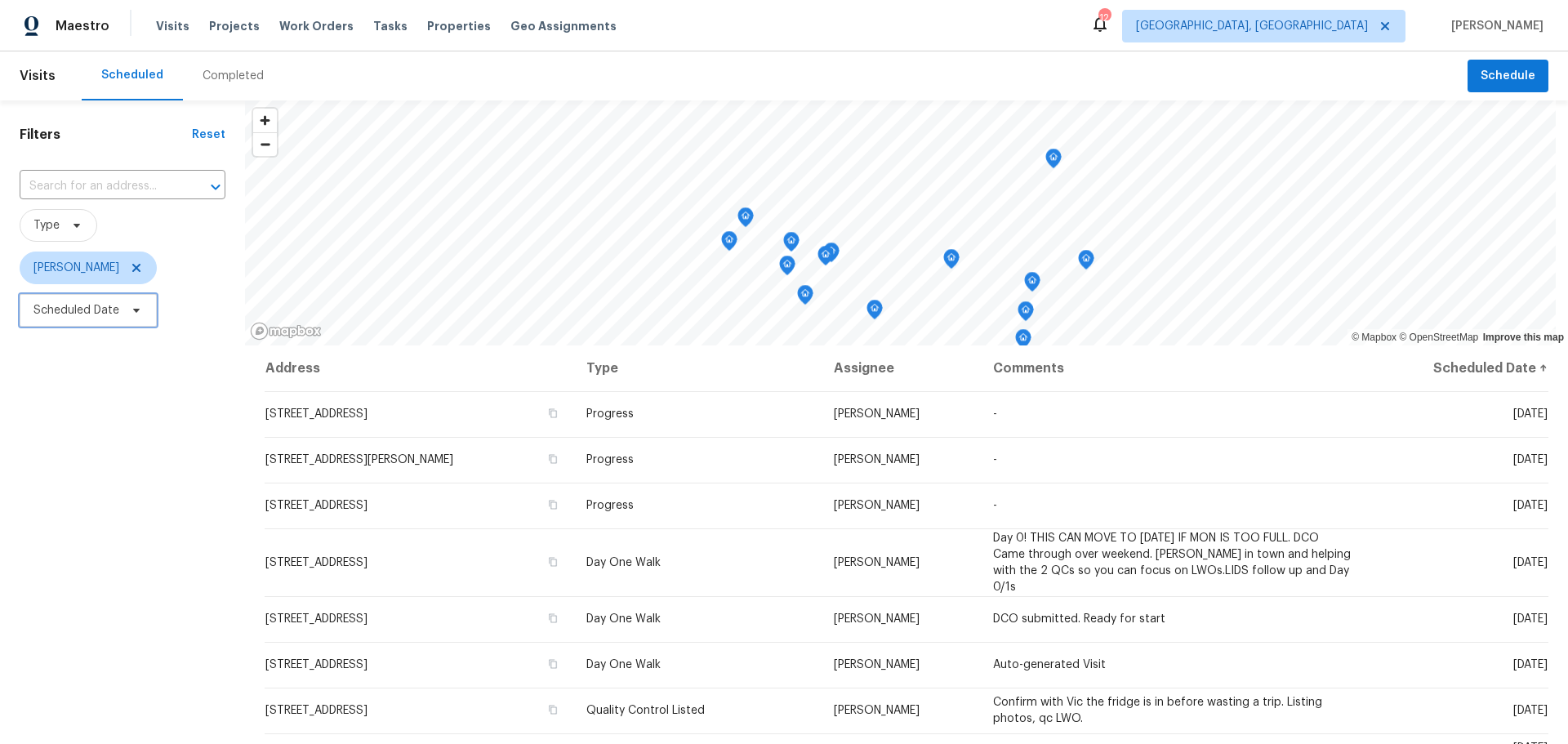
click at [108, 320] on span "Scheduled Date" at bounding box center [88, 310] width 137 height 33
click at [100, 350] on input "text" at bounding box center [110, 366] width 161 height 33
select select "8"
select select "2025"
select select "9"
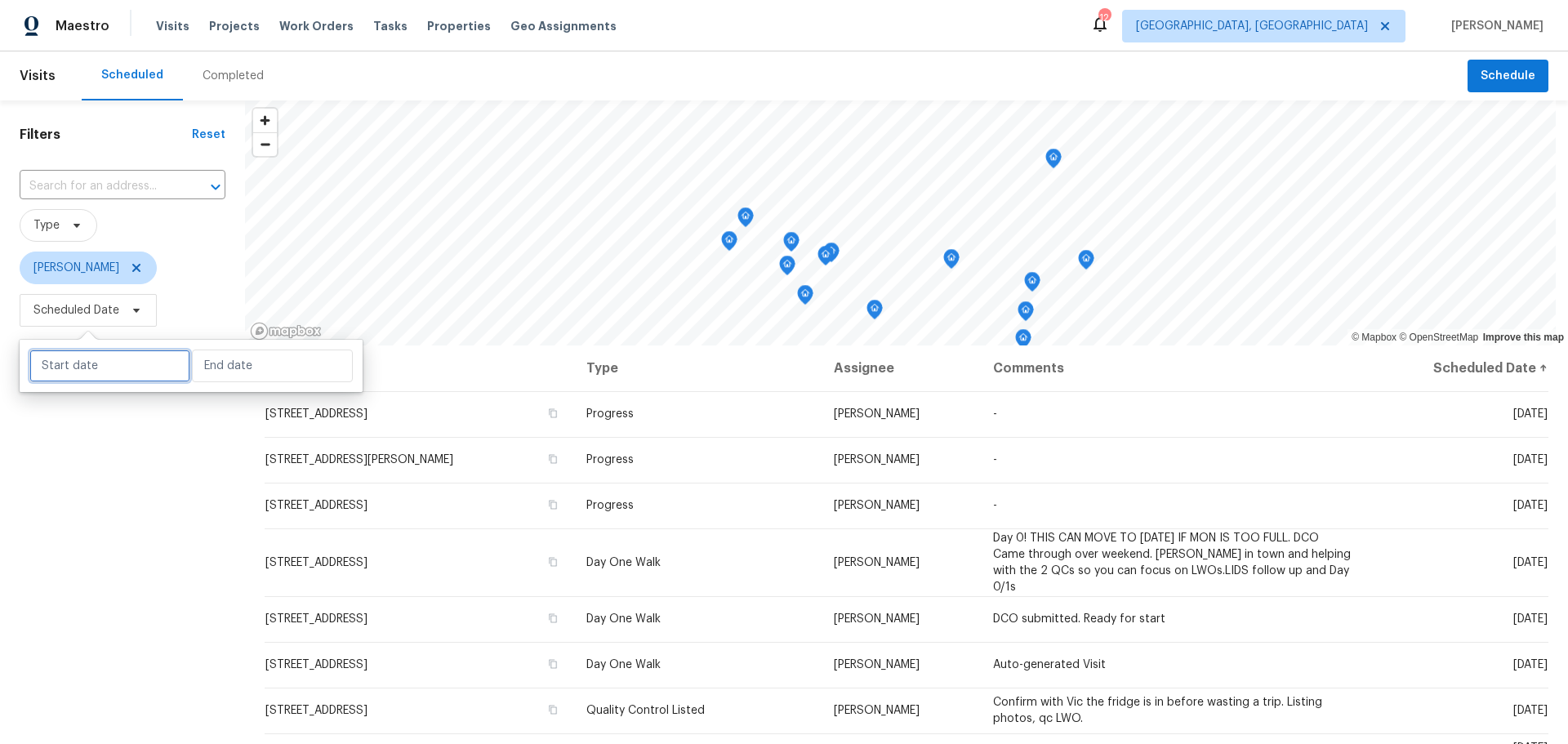
select select "2025"
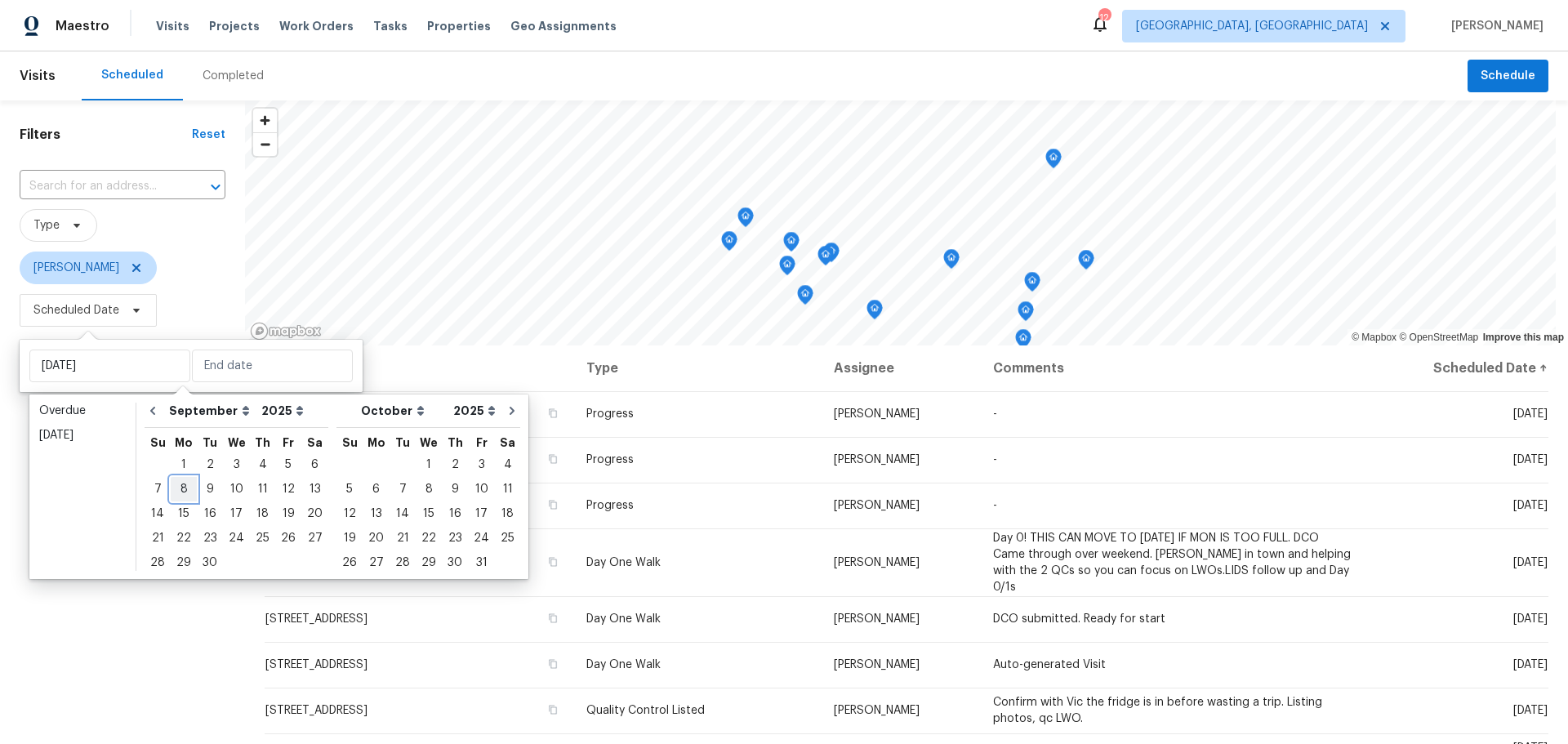
click at [183, 488] on div "8" at bounding box center [184, 488] width 26 height 23
type input "Mon, Sep 08"
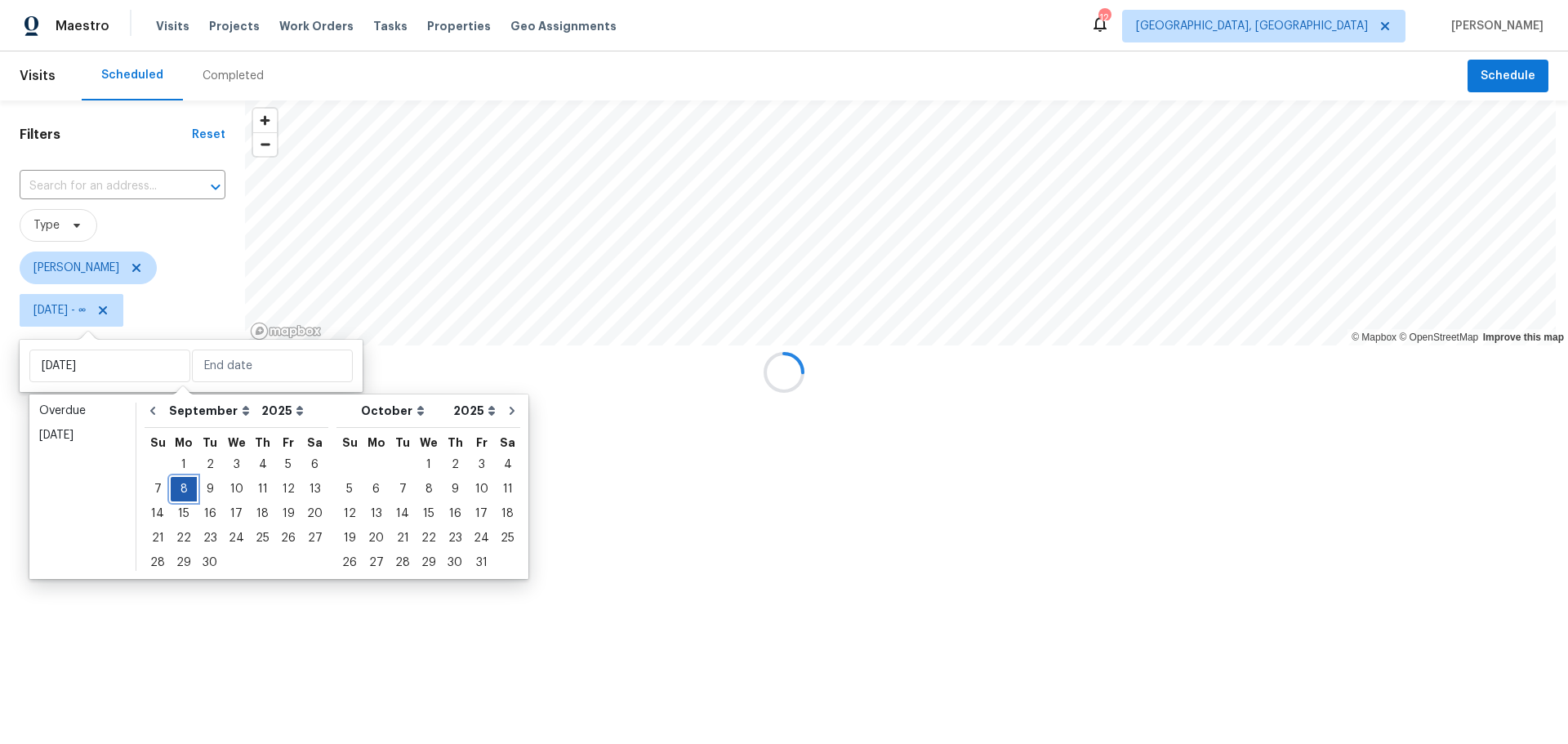
click at [183, 488] on div "8" at bounding box center [184, 488] width 26 height 23
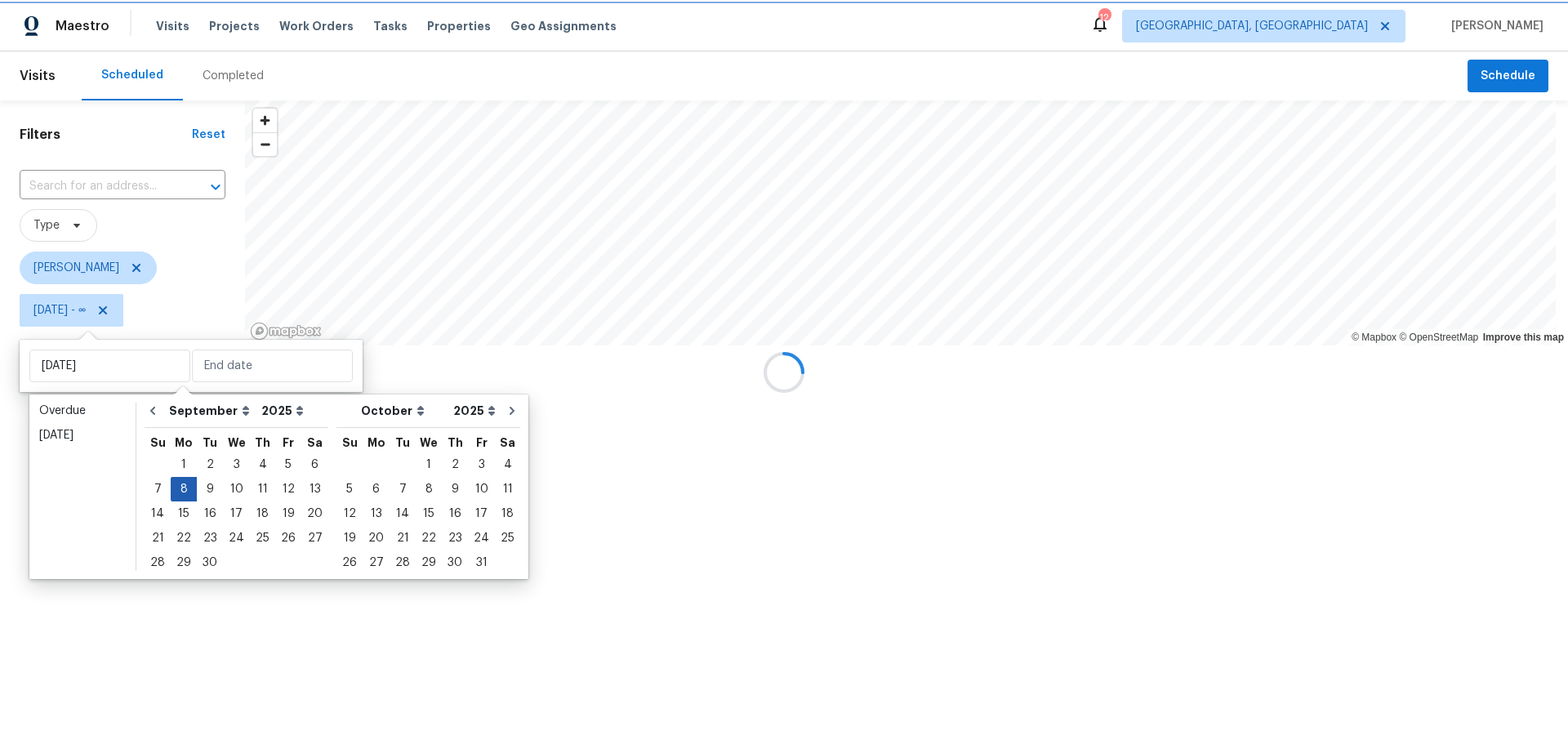
type input "Mon, Sep 08"
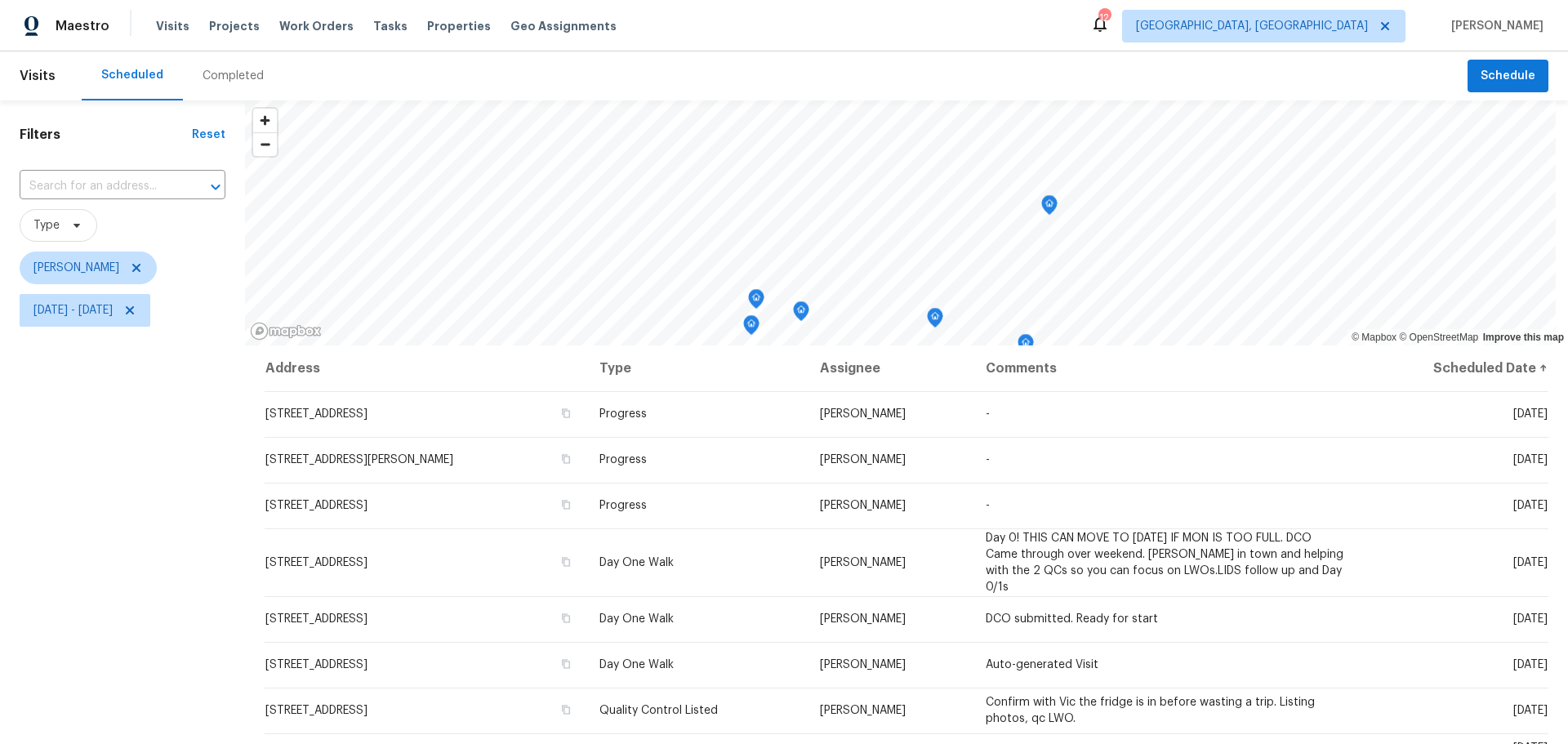
click at [152, 548] on div "Filters Reset ​ Type Keith Hollingsworth Mon, Sep 08 - Mon, Sep 08" at bounding box center [122, 521] width 245 height 840
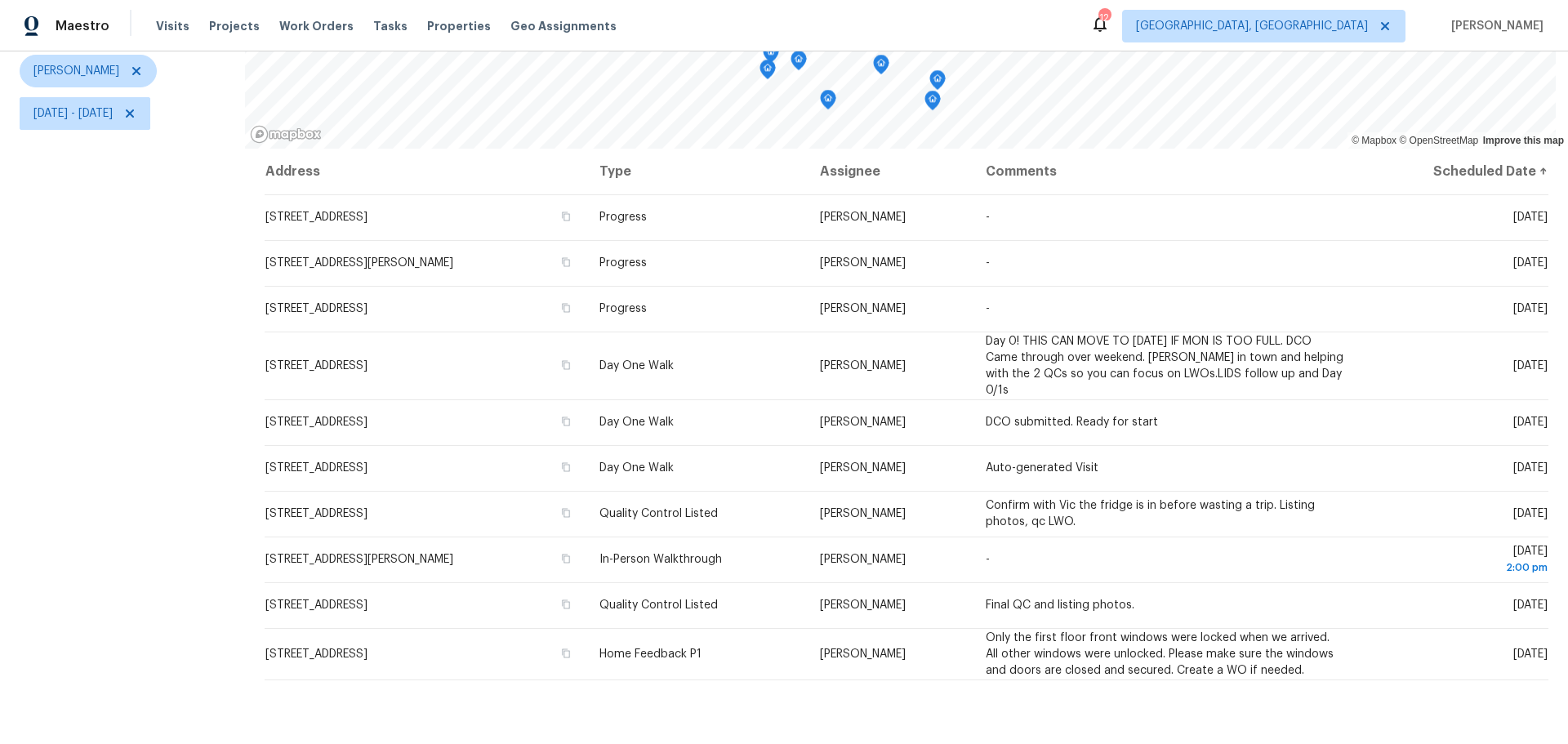
scroll to position [209, 0]
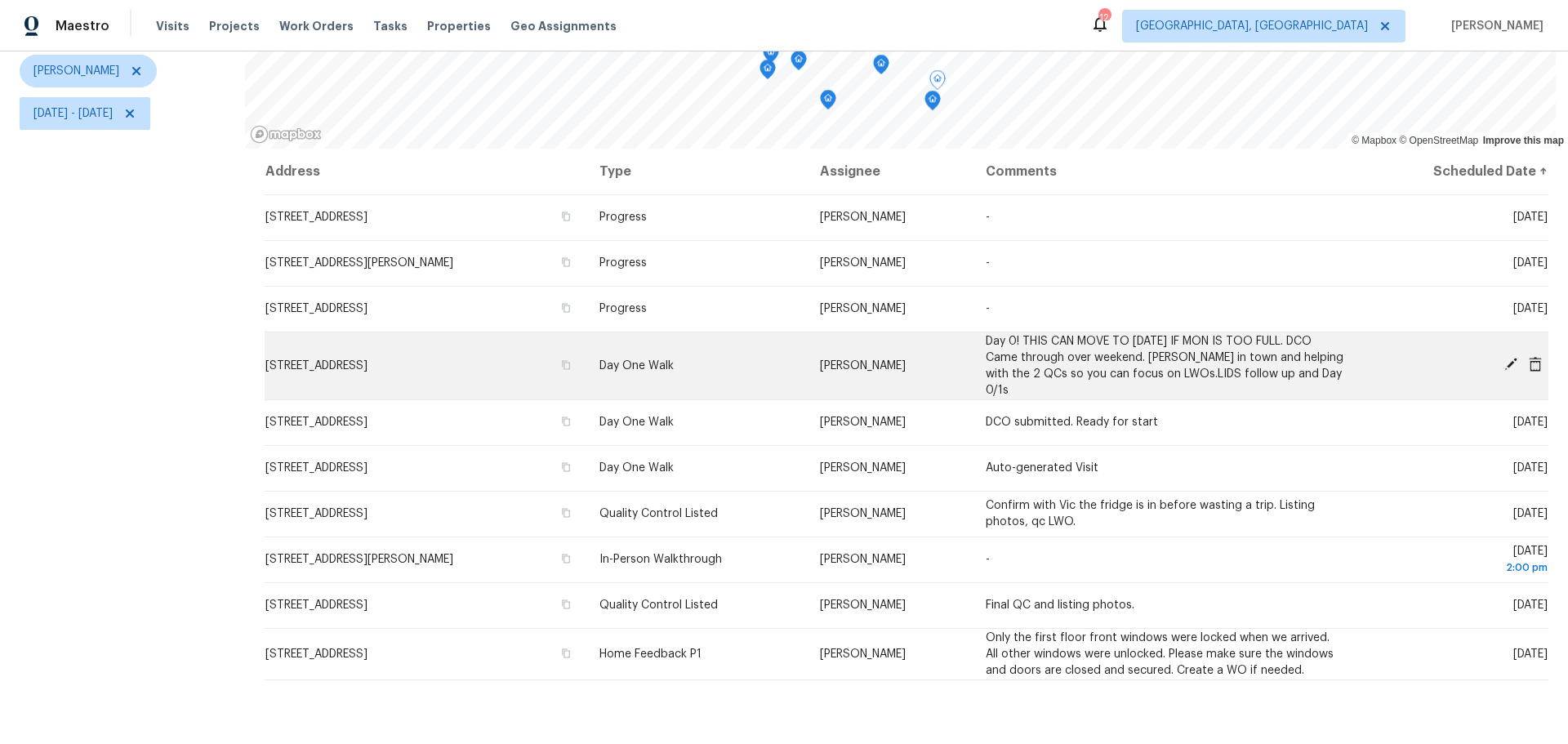
click at [1504, 358] on icon at bounding box center [1510, 364] width 13 height 13
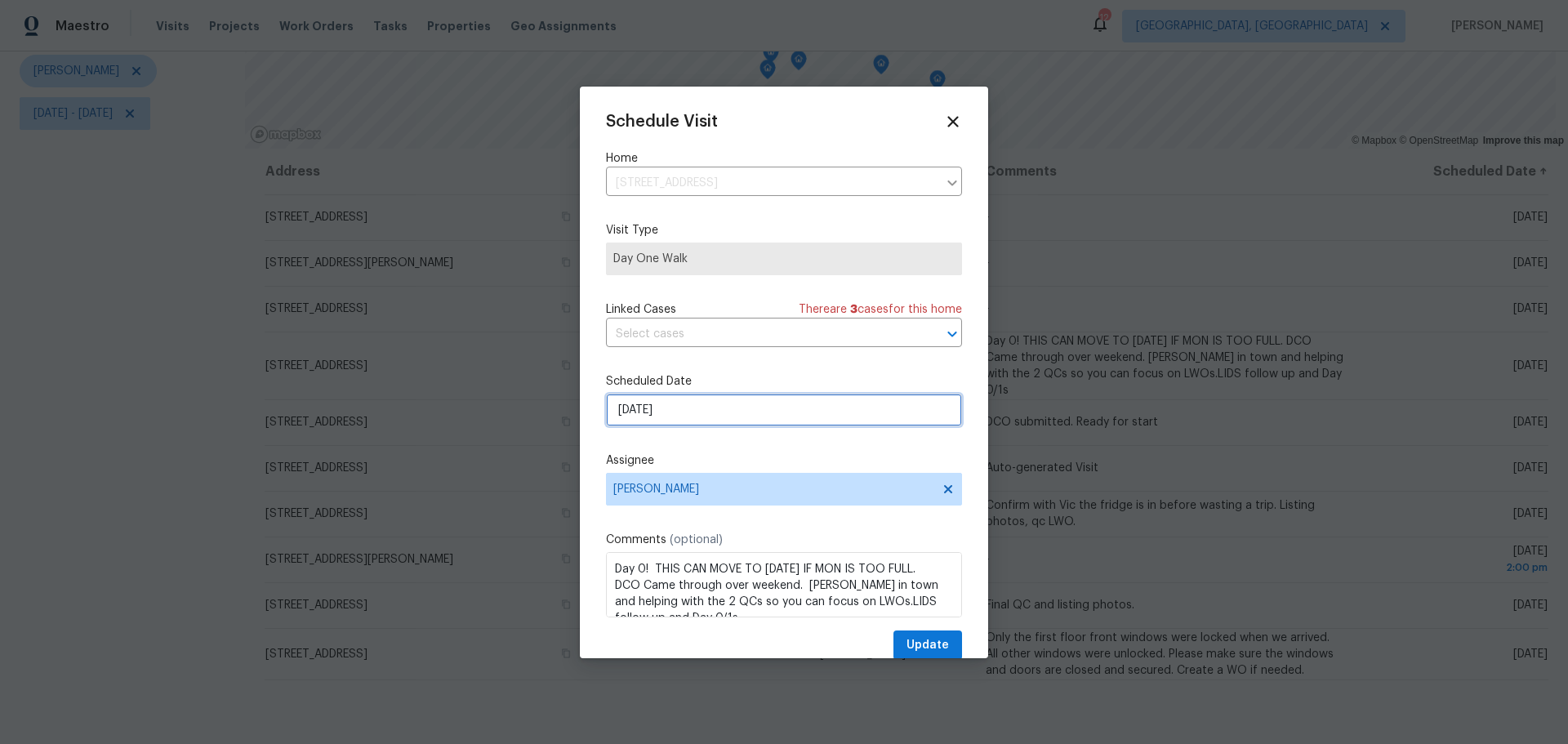
click at [695, 417] on input "9/8/2025" at bounding box center [783, 410] width 356 height 33
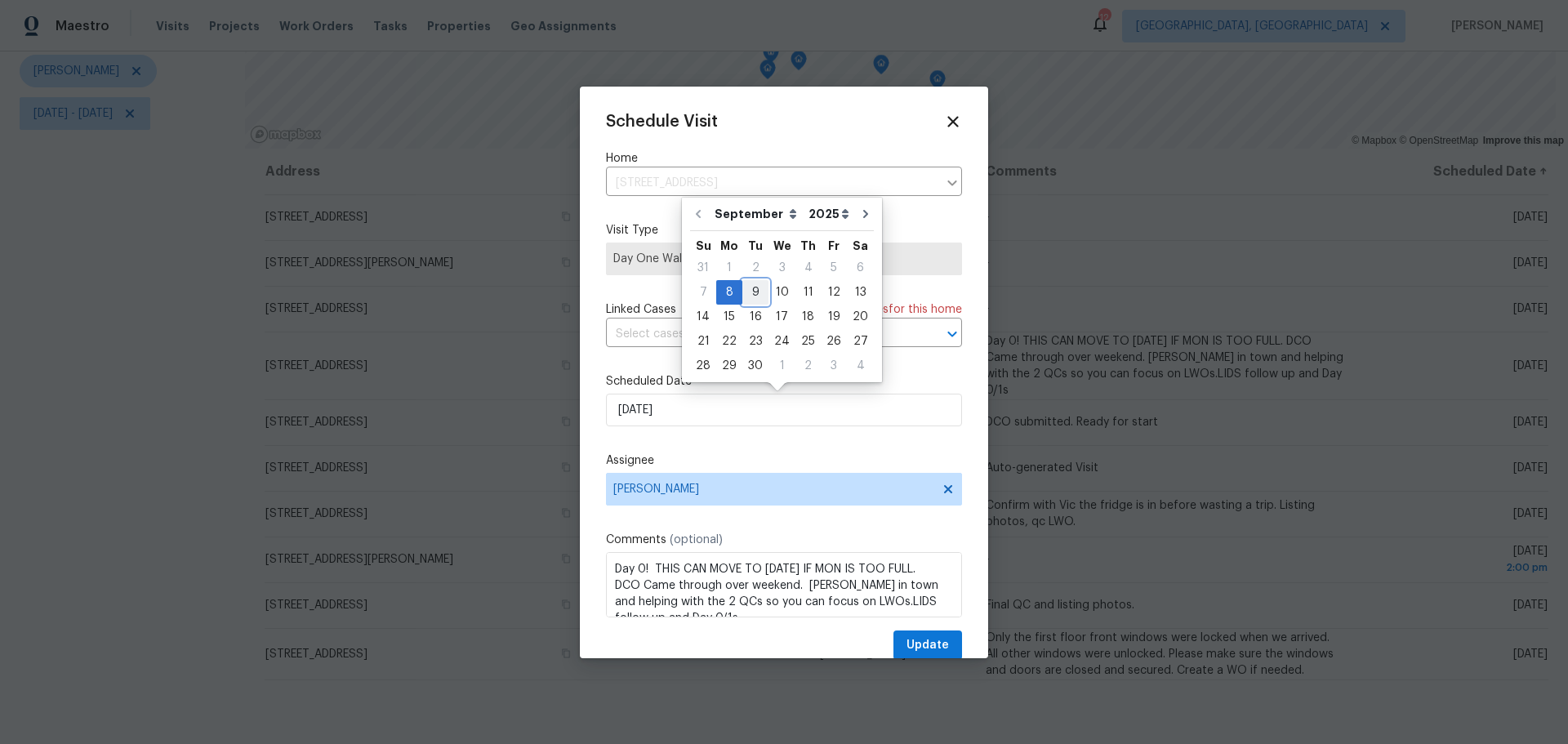
click at [757, 294] on div "9" at bounding box center [755, 292] width 26 height 23
type input "9/9/2025"
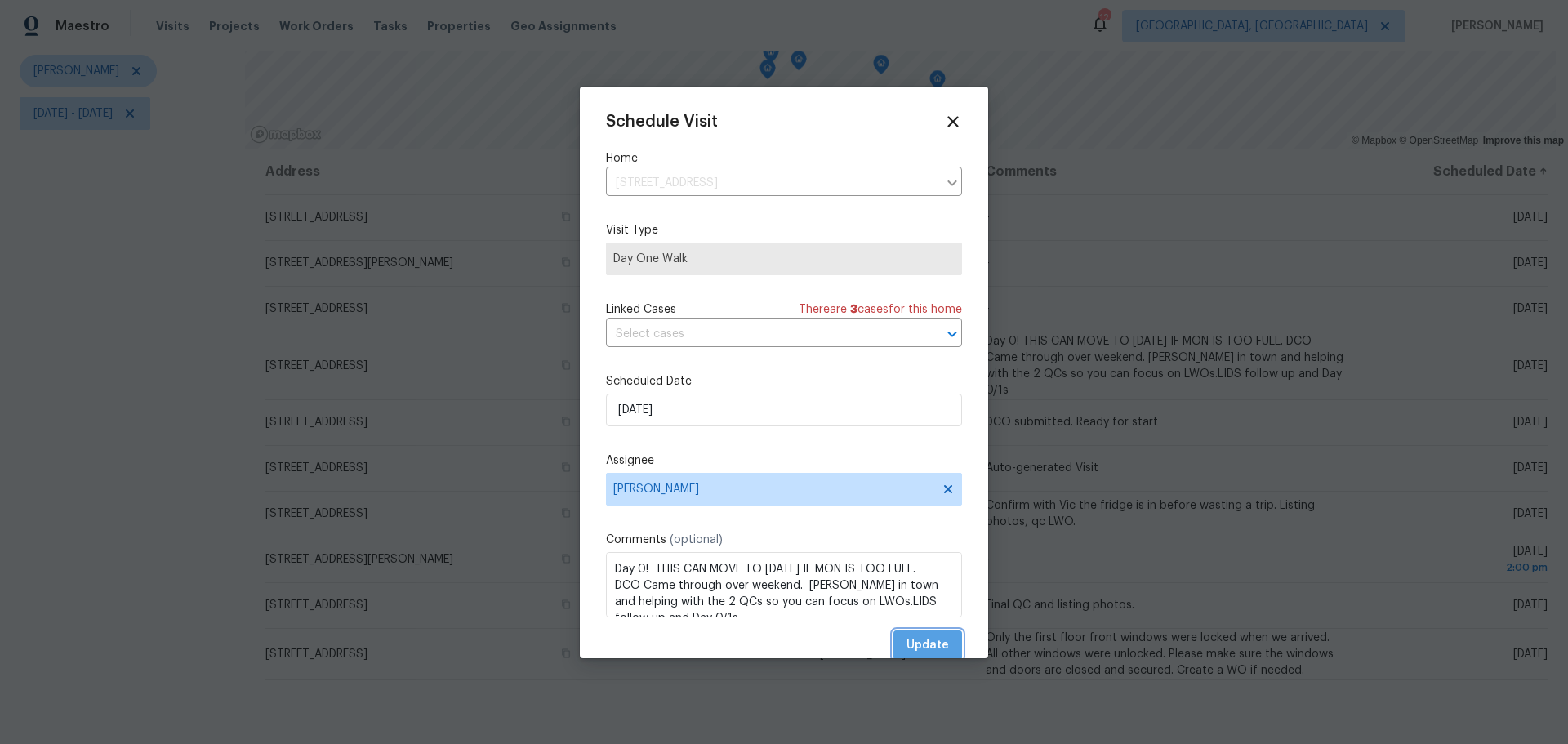
click at [906, 641] on span "Update" at bounding box center [927, 645] width 42 height 21
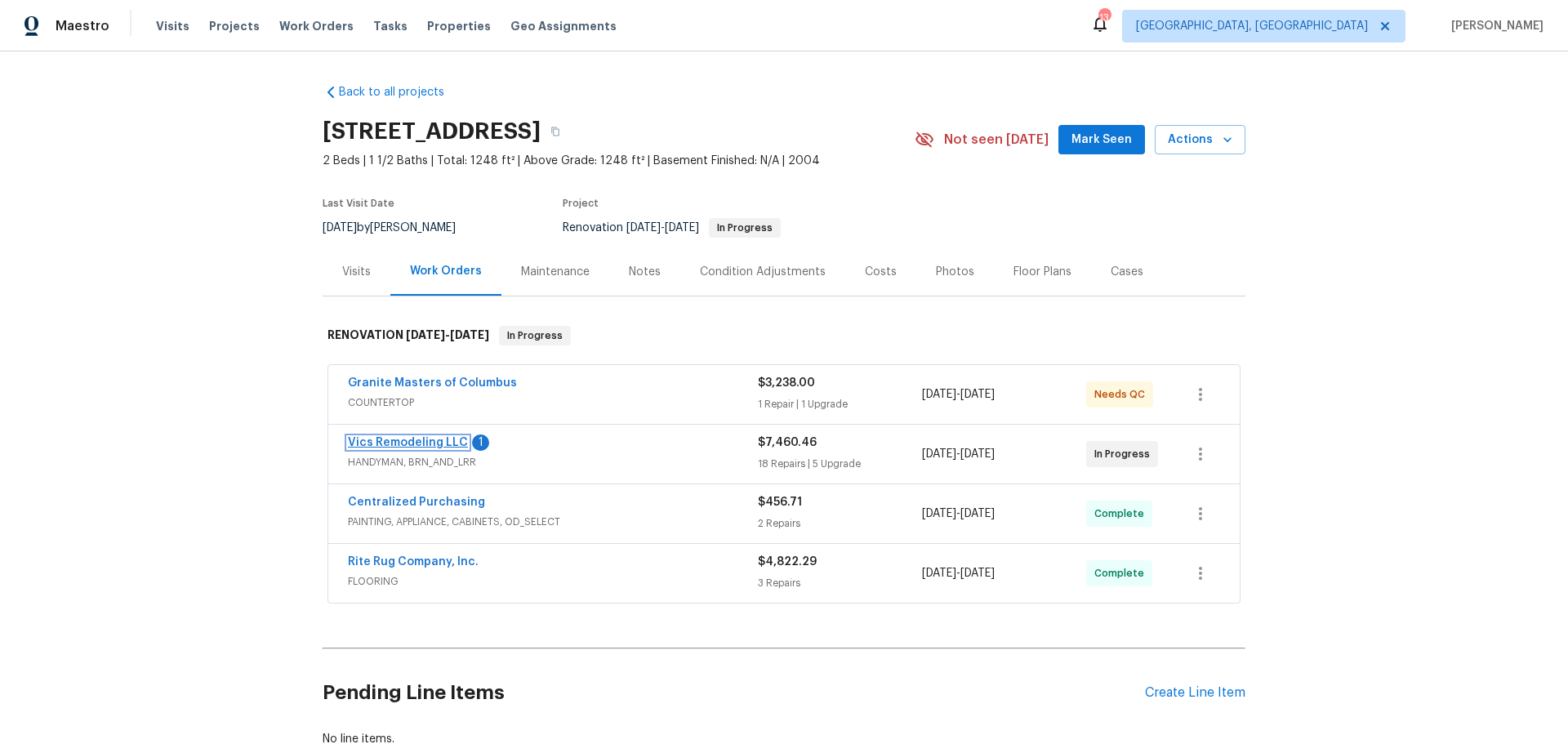
click at [435, 445] on link "Vics Remodeling LLC" at bounding box center [408, 442] width 120 height 11
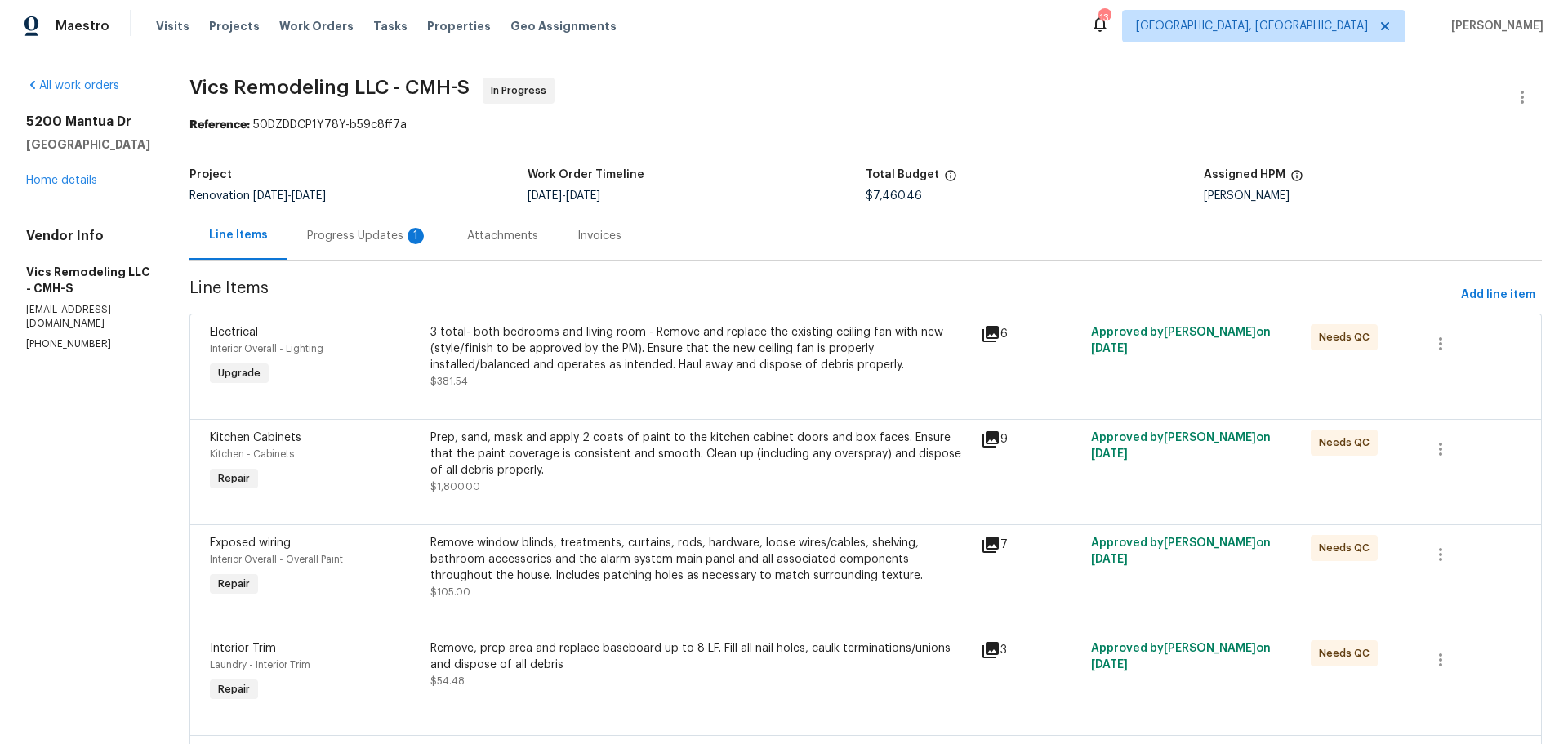
click at [366, 240] on div "Progress Updates 1" at bounding box center [366, 236] width 120 height 16
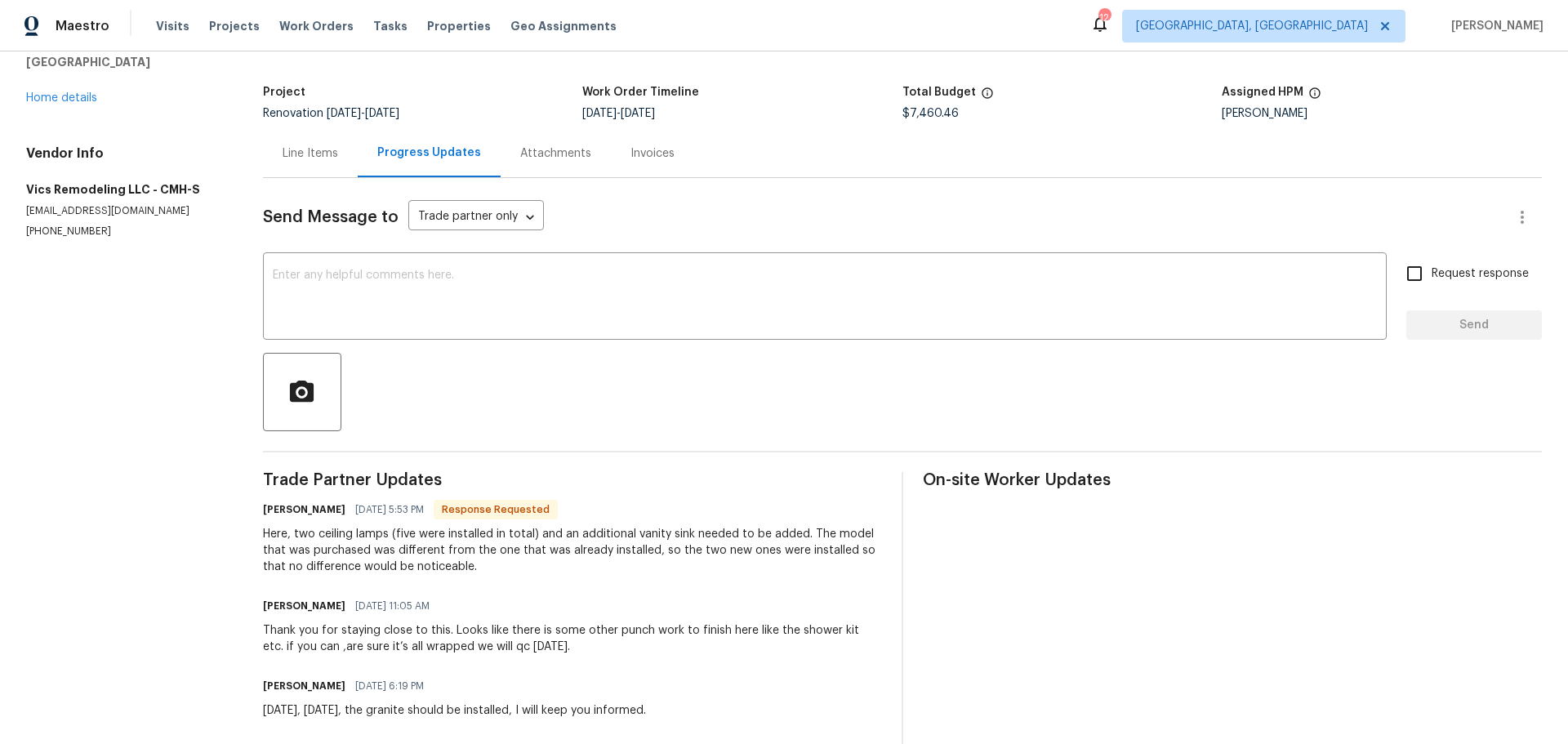
scroll to position [81, 0]
click at [322, 150] on div "Line Items" at bounding box center [310, 154] width 55 height 16
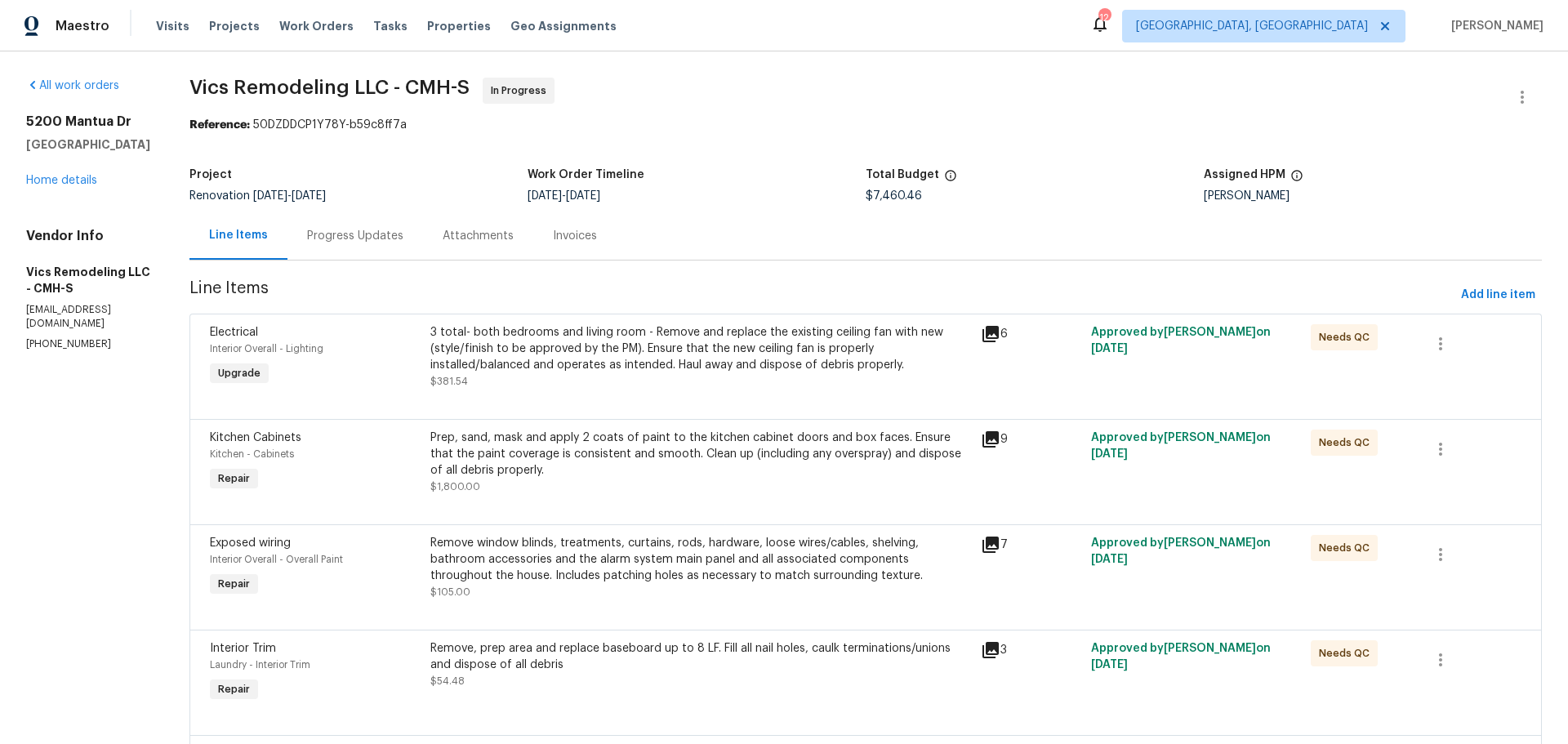
click at [356, 236] on div "Progress Updates" at bounding box center [354, 236] width 96 height 16
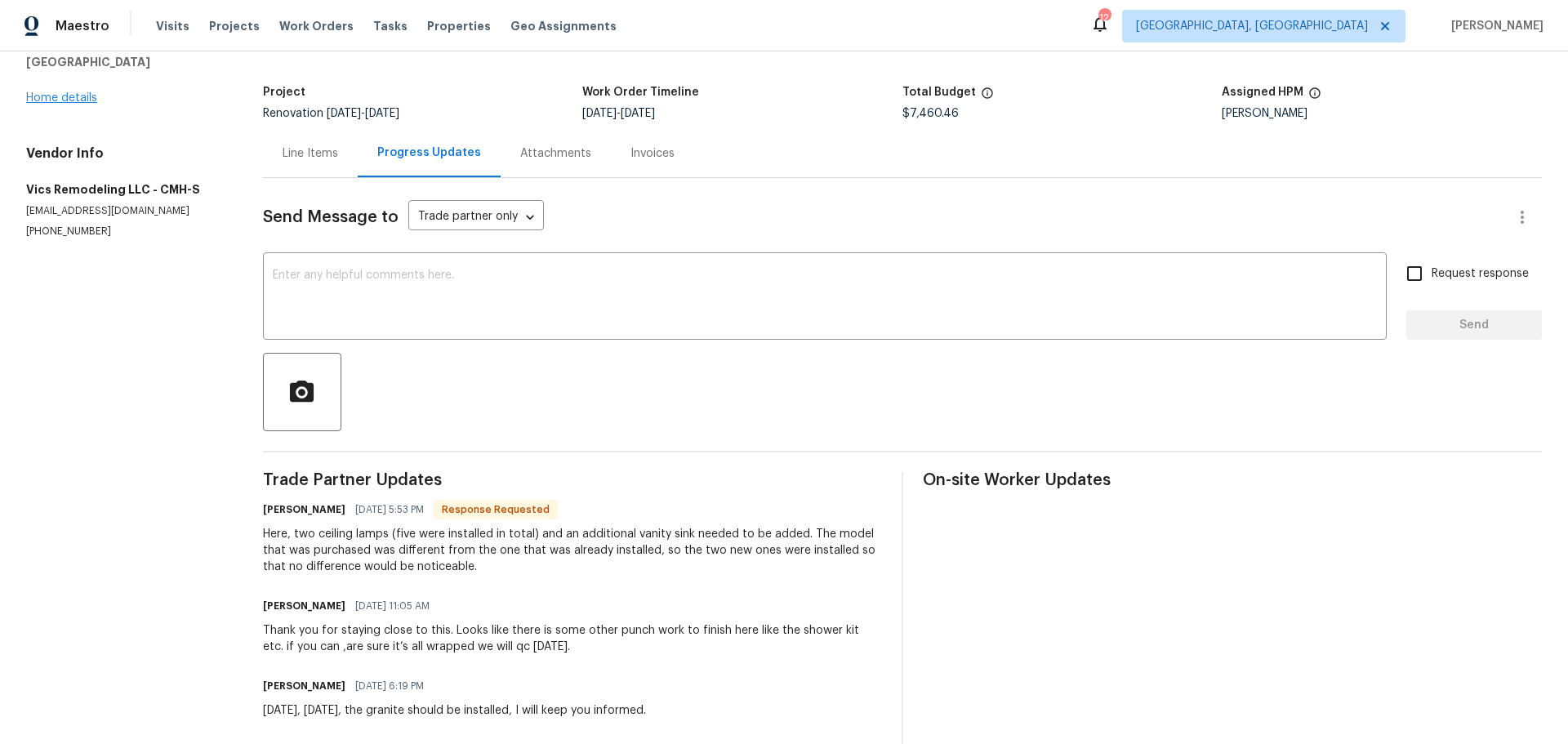
scroll to position [82, 0]
click at [78, 93] on link "Home details" at bounding box center [62, 98] width 71 height 11
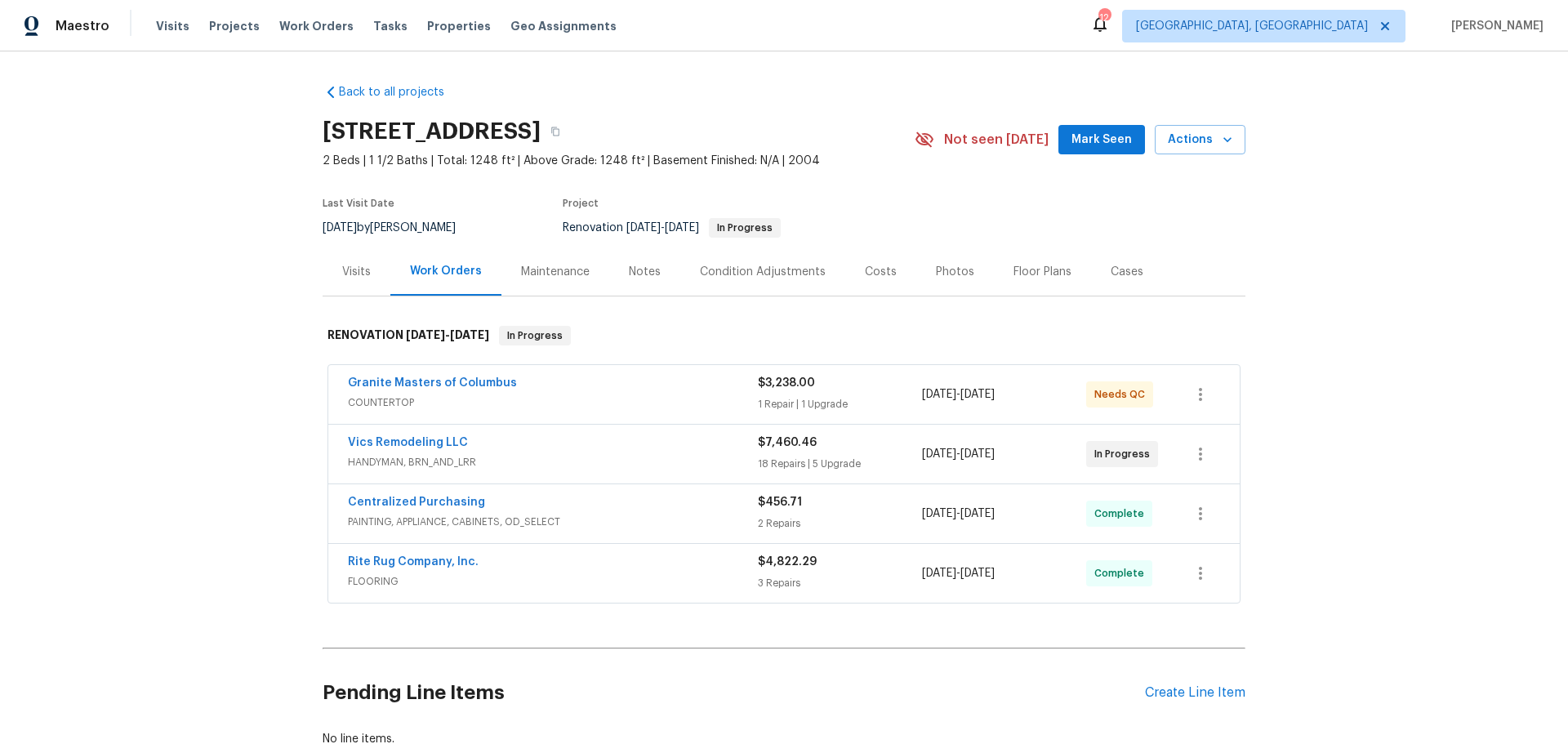
click at [355, 275] on div "Visits" at bounding box center [356, 271] width 29 height 16
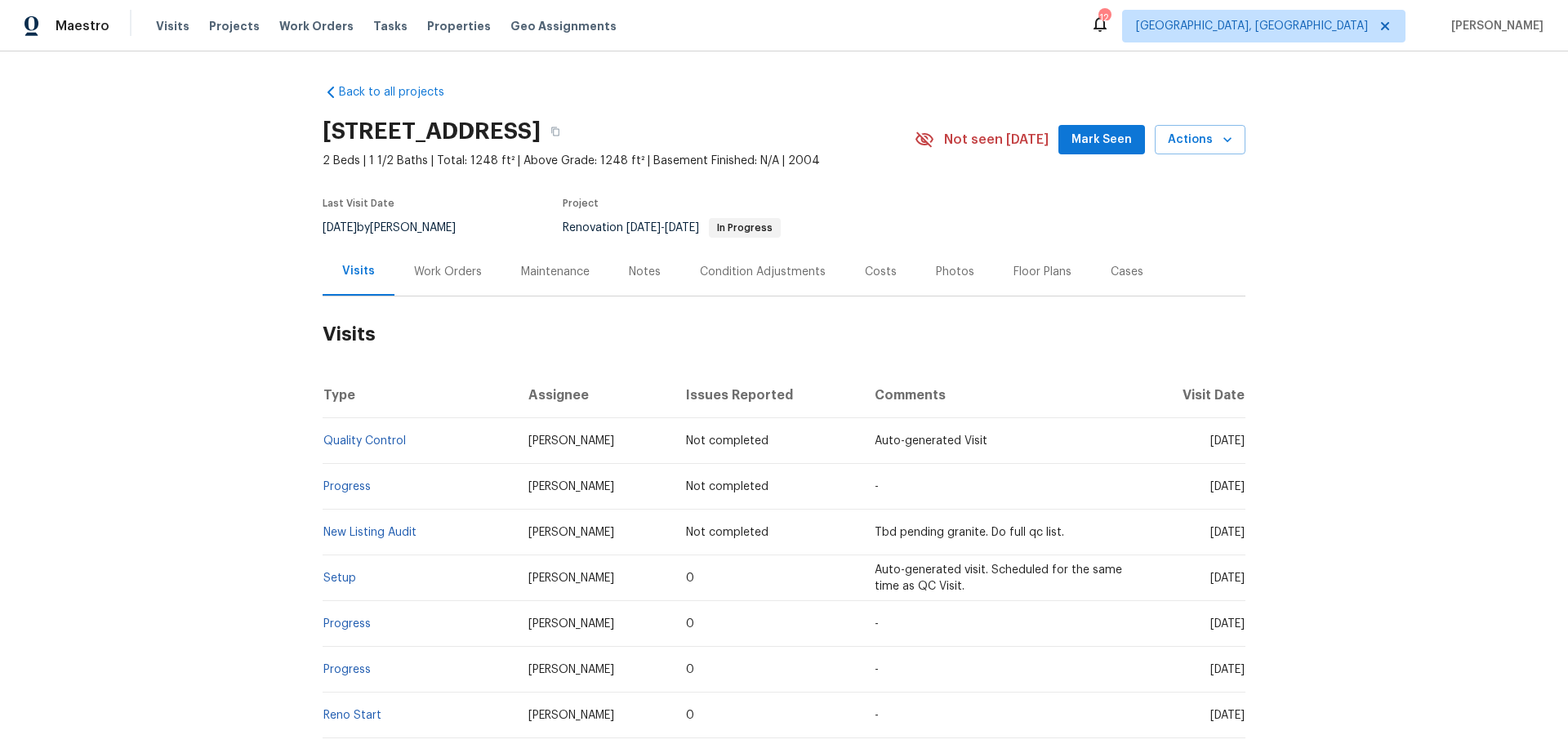
click at [638, 321] on h2 "Visits" at bounding box center [783, 334] width 923 height 76
click at [1079, 142] on span "Mark Seen" at bounding box center [1102, 140] width 61 height 21
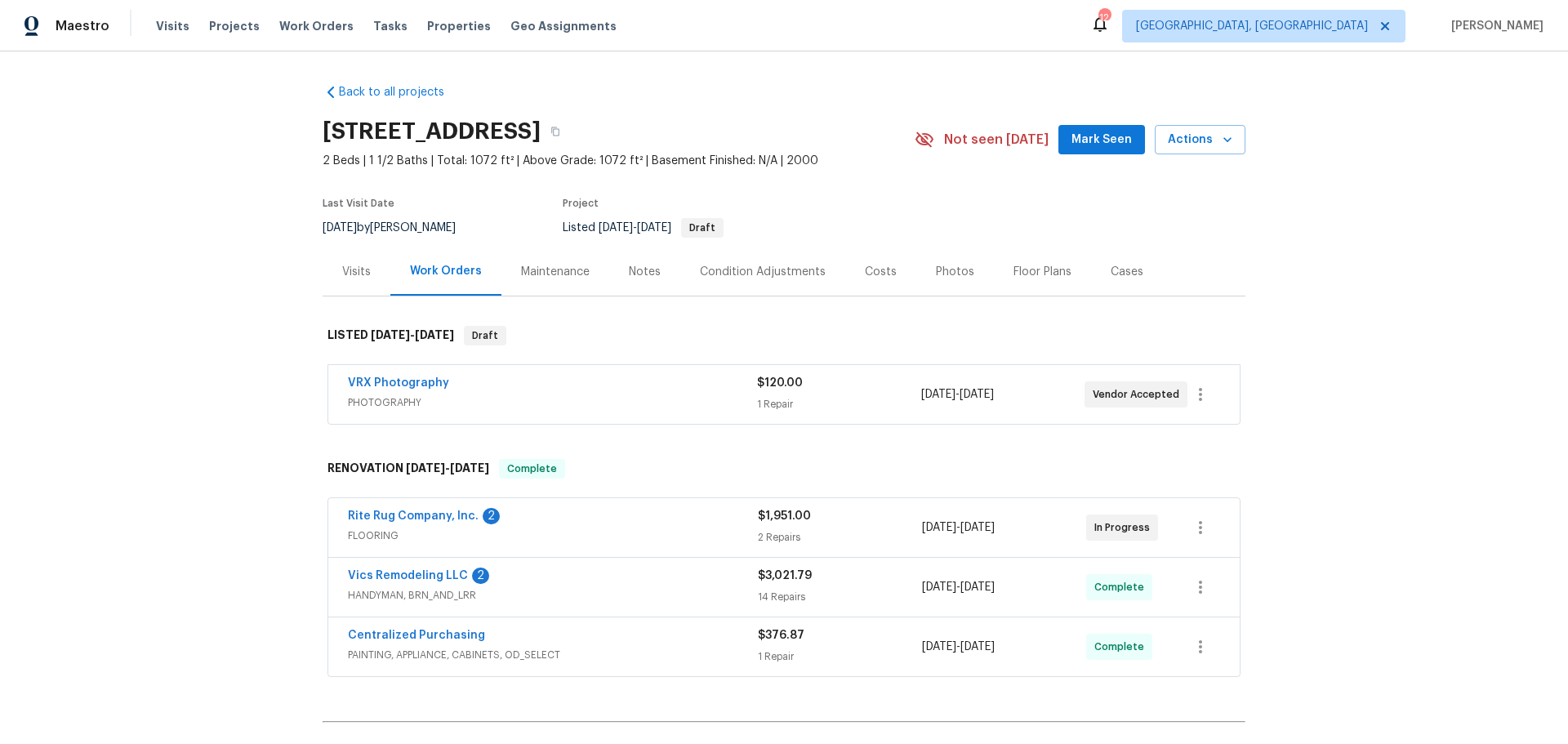
click at [936, 274] on div "Photos" at bounding box center [955, 271] width 38 height 16
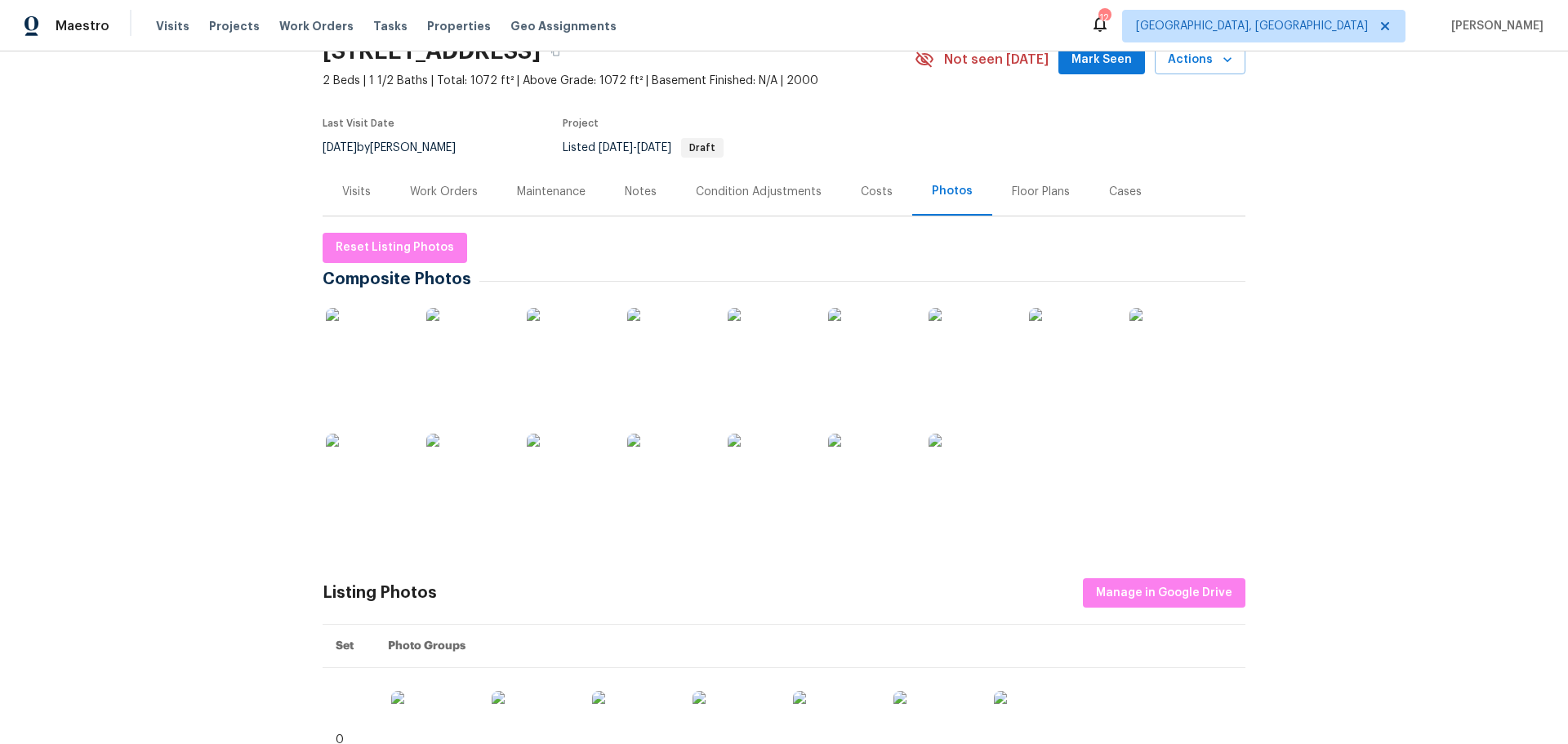
click at [372, 347] on img at bounding box center [366, 348] width 81 height 81
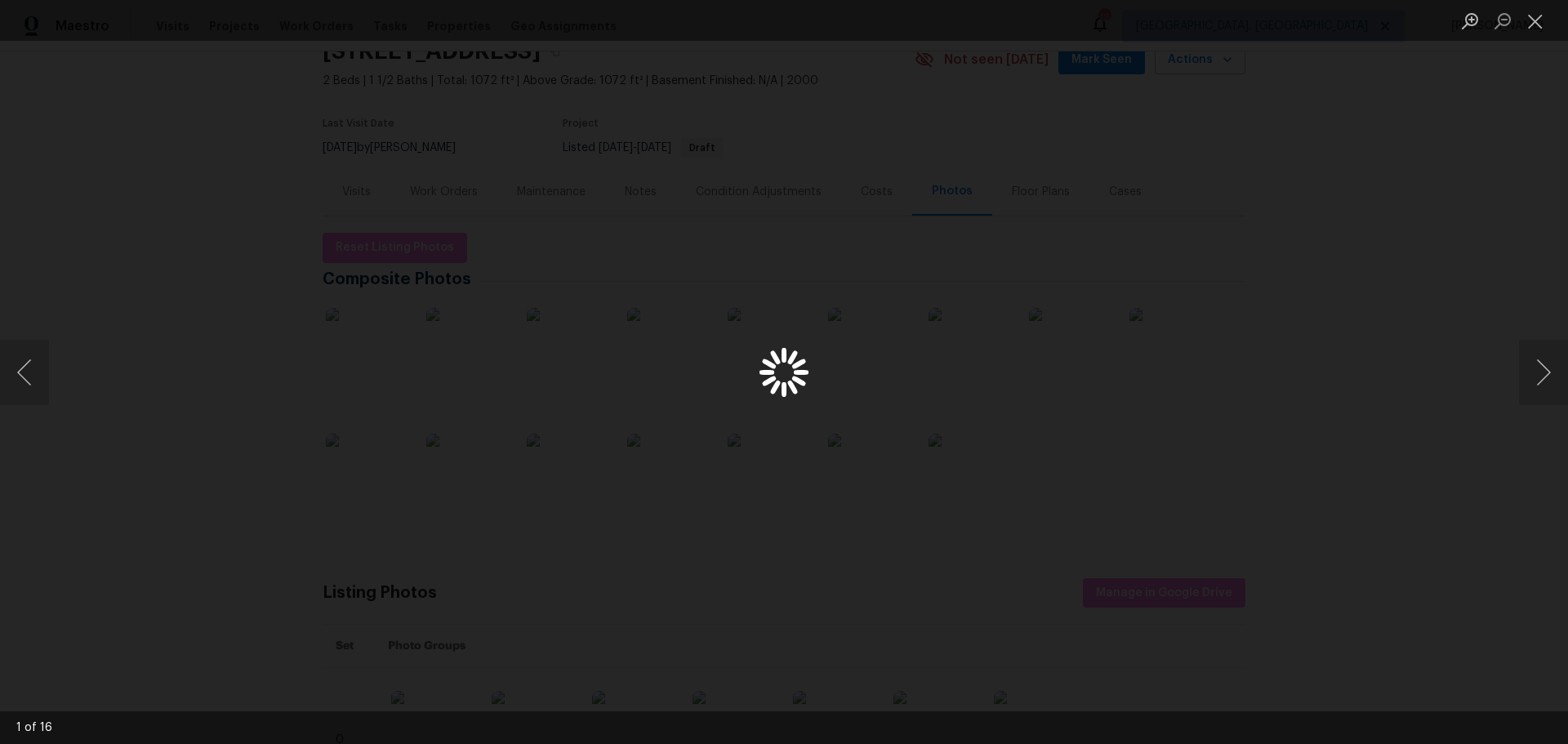
scroll to position [81, 0]
click at [1530, 371] on button "Next image" at bounding box center [1543, 372] width 49 height 65
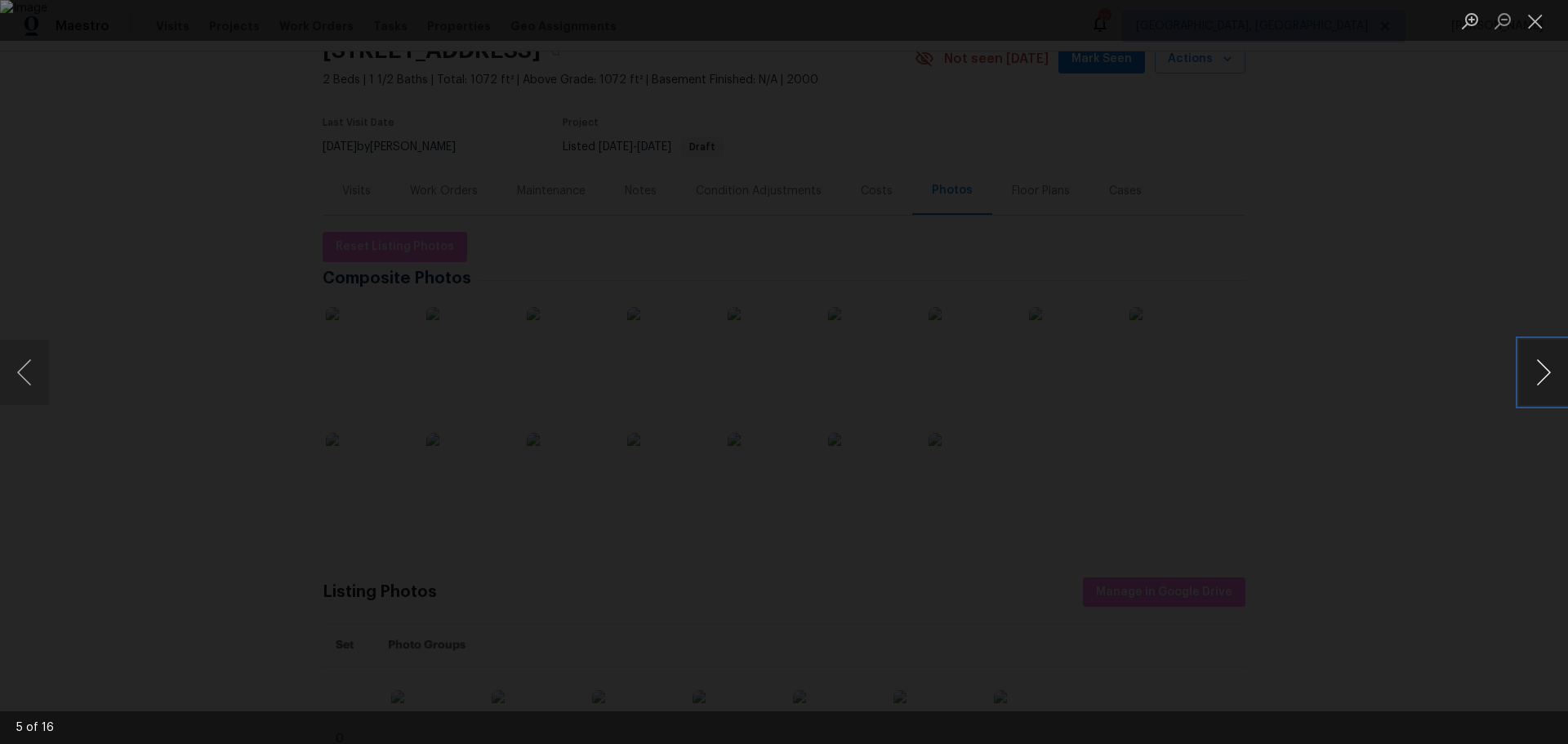
click at [1530, 371] on button "Next image" at bounding box center [1543, 372] width 49 height 65
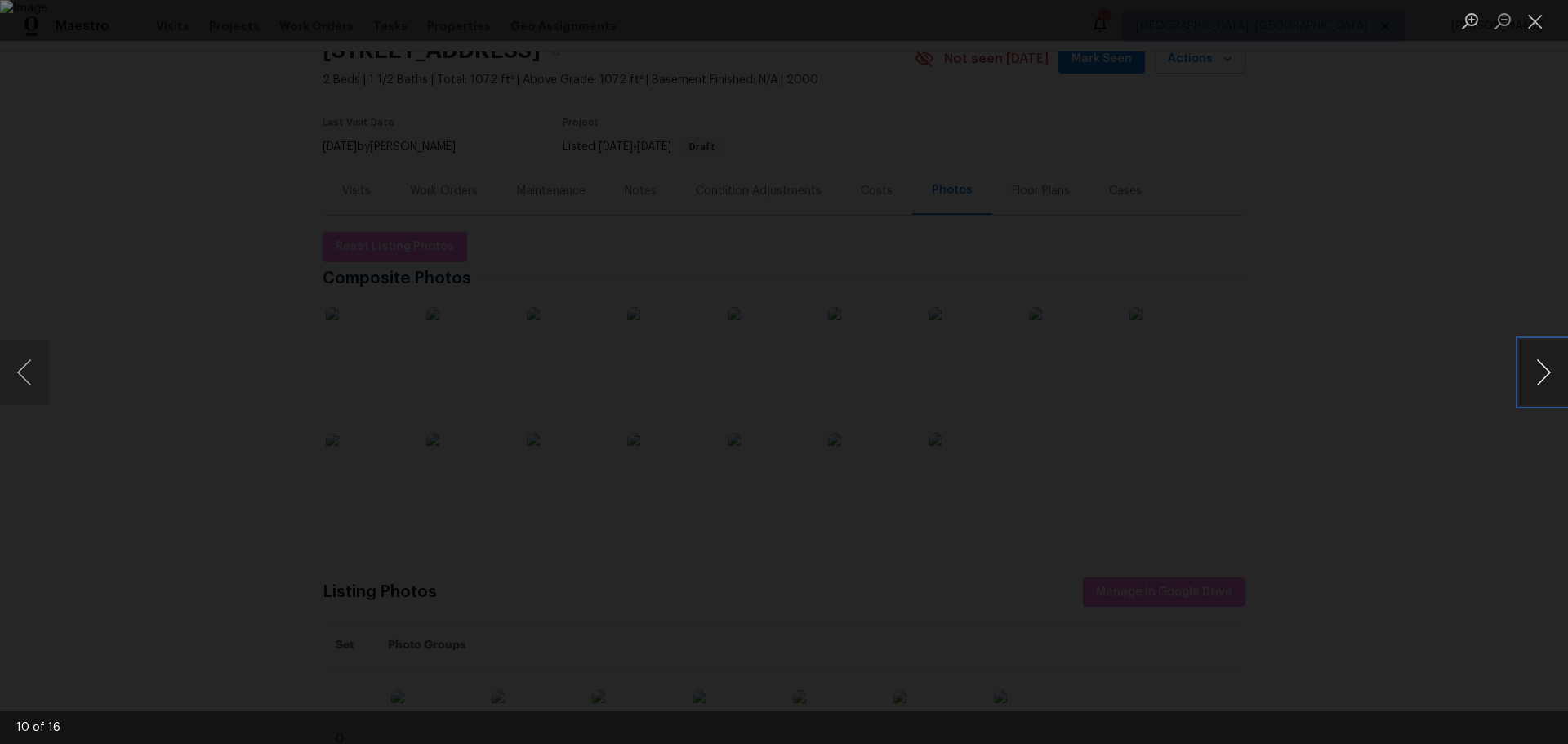
click at [1530, 371] on button "Next image" at bounding box center [1543, 372] width 49 height 65
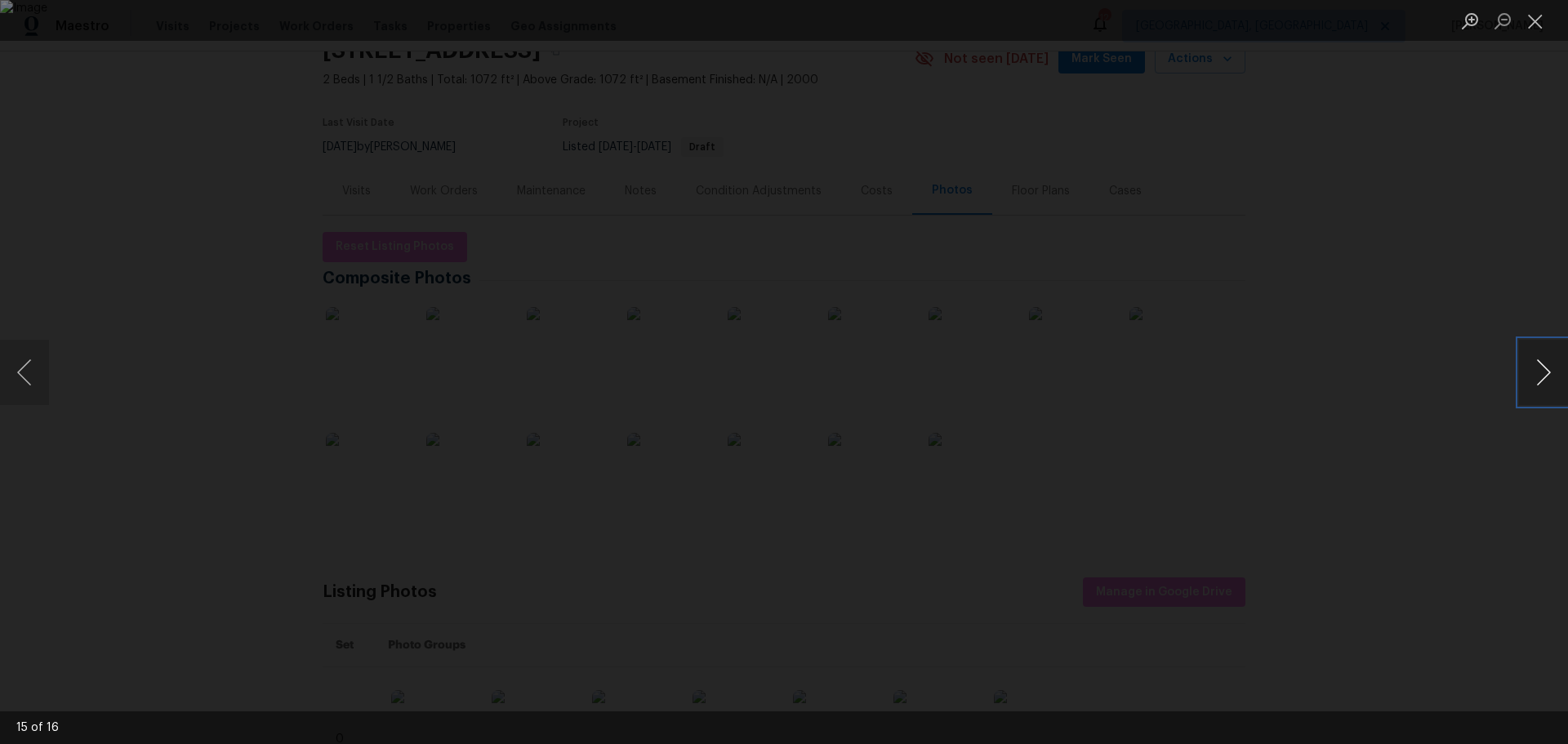
click at [1530, 371] on button "Next image" at bounding box center [1543, 372] width 49 height 65
click at [1532, 29] on button "Close lightbox" at bounding box center [1535, 21] width 33 height 29
